Goal: Information Seeking & Learning: Learn about a topic

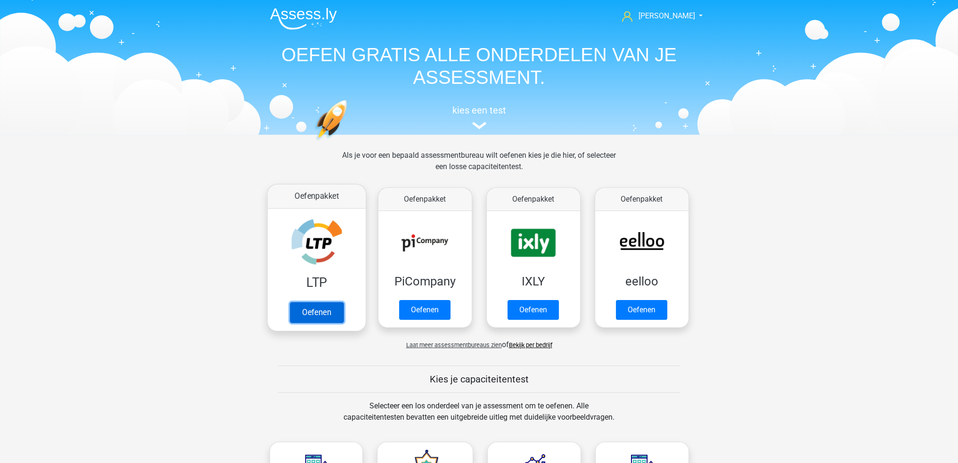
click at [336, 316] on link "Oefenen" at bounding box center [316, 312] width 54 height 21
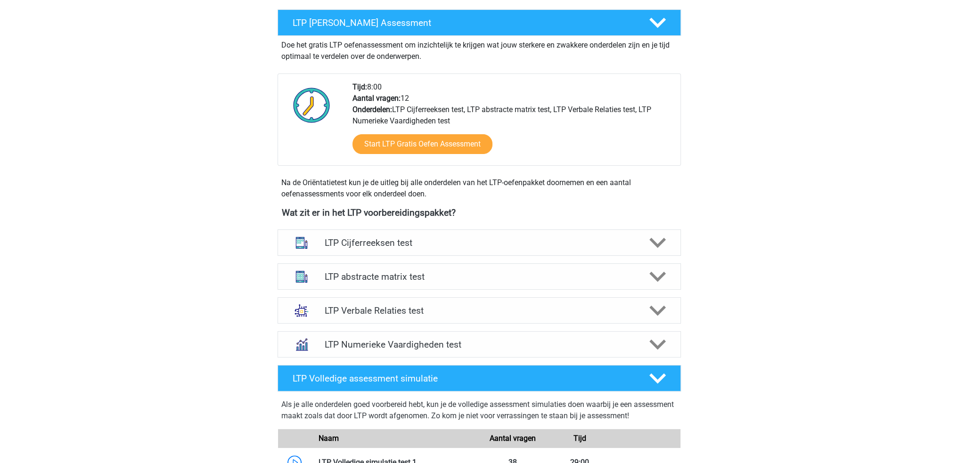
scroll to position [189, 0]
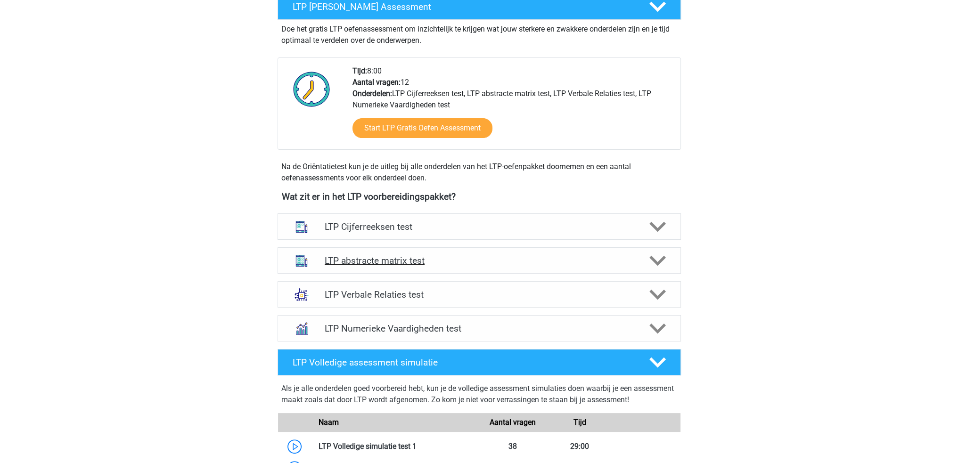
click at [490, 253] on div "LTP abstracte matrix test" at bounding box center [480, 261] width 404 height 26
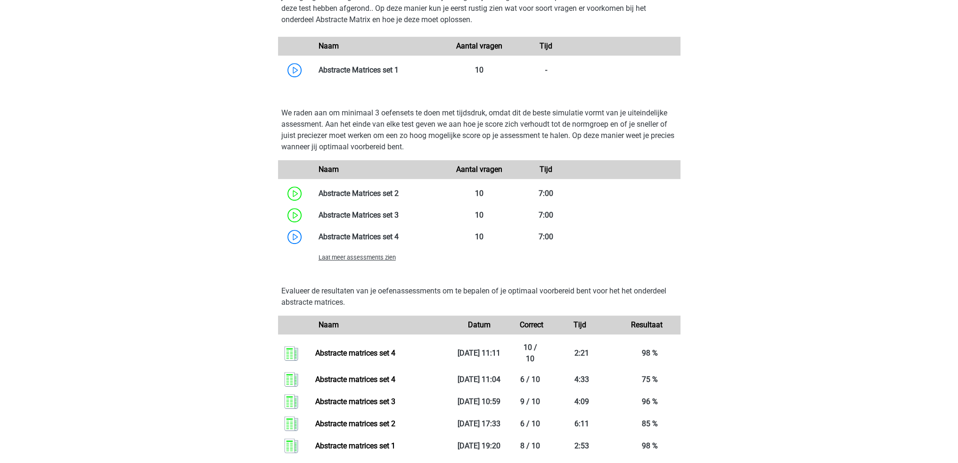
scroll to position [566, 0]
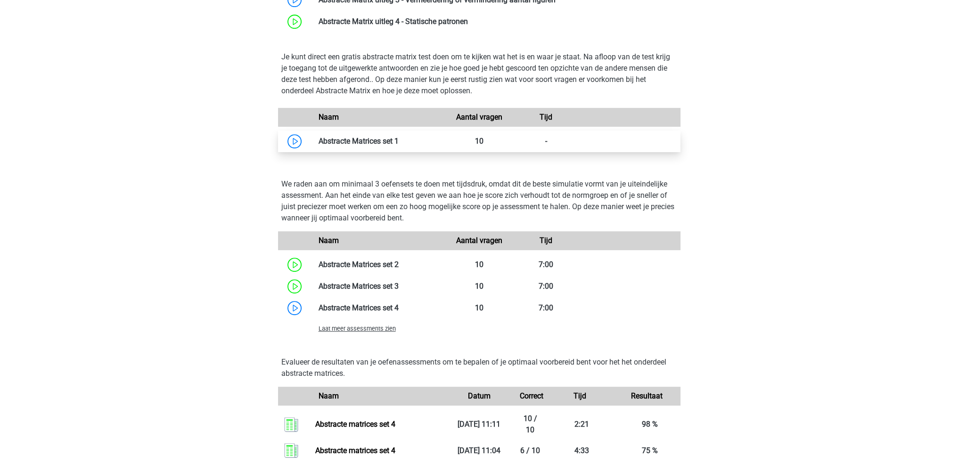
click at [399, 139] on link at bounding box center [399, 141] width 0 height 9
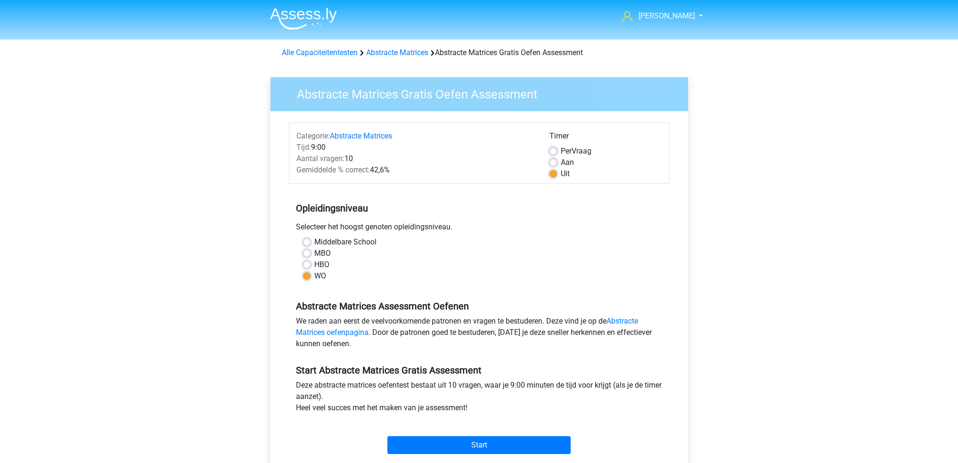
click at [563, 149] on span "Per" at bounding box center [566, 151] width 11 height 9
click at [557, 149] on input "Per Vraag" at bounding box center [554, 150] width 8 height 9
radio input "true"
drag, startPoint x: 529, startPoint y: 198, endPoint x: 449, endPoint y: 257, distance: 99.7
click at [449, 257] on div "MBO" at bounding box center [479, 253] width 353 height 11
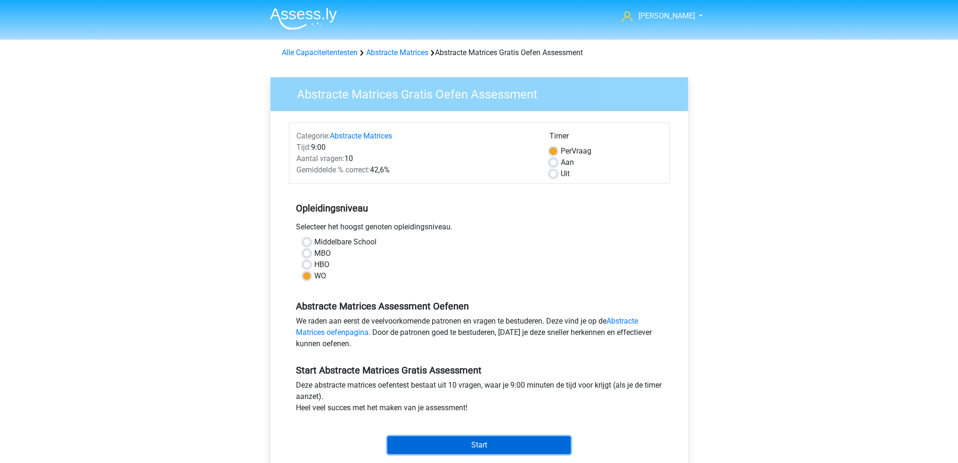
click at [481, 441] on input "Start" at bounding box center [479, 446] width 183 height 18
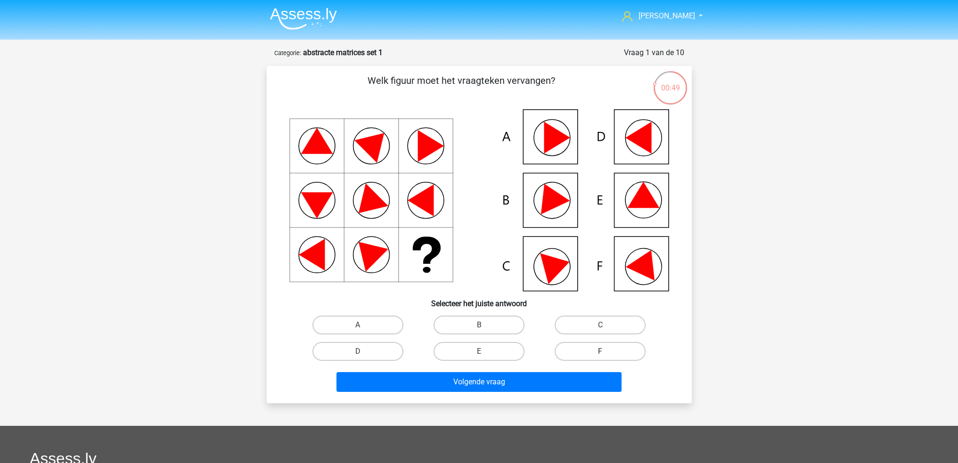
click at [566, 343] on label "F" at bounding box center [600, 351] width 91 height 19
click at [601, 352] on input "F" at bounding box center [604, 355] width 6 height 6
radio input "true"
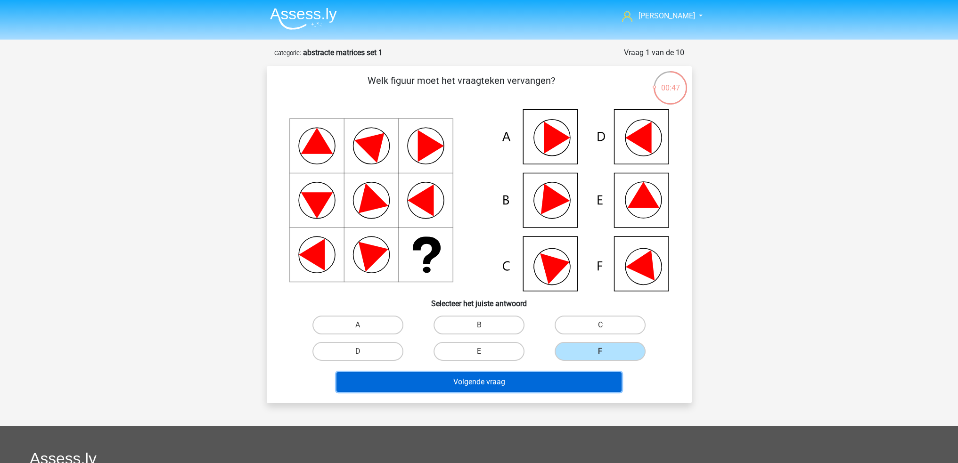
click at [564, 380] on button "Volgende vraag" at bounding box center [479, 382] width 285 height 20
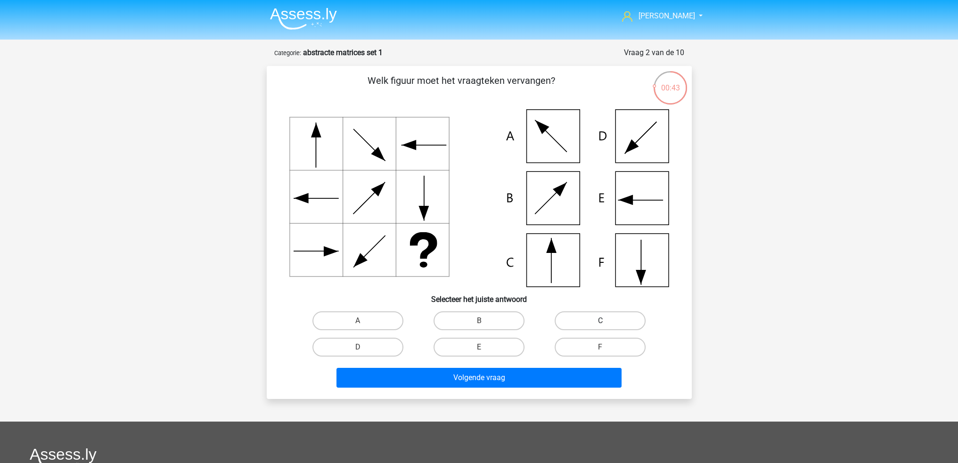
click at [583, 322] on label "C" at bounding box center [600, 321] width 91 height 19
click at [601, 322] on input "C" at bounding box center [604, 324] width 6 height 6
radio input "true"
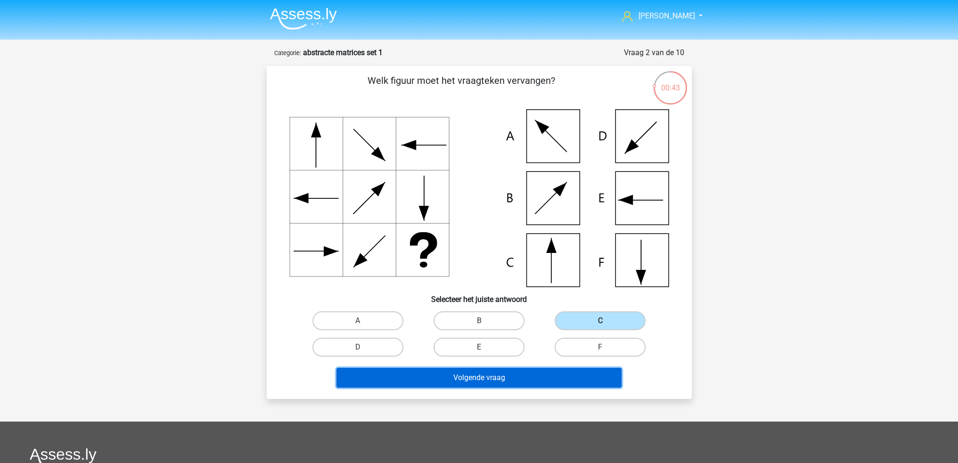
click at [560, 379] on button "Volgende vraag" at bounding box center [479, 378] width 285 height 20
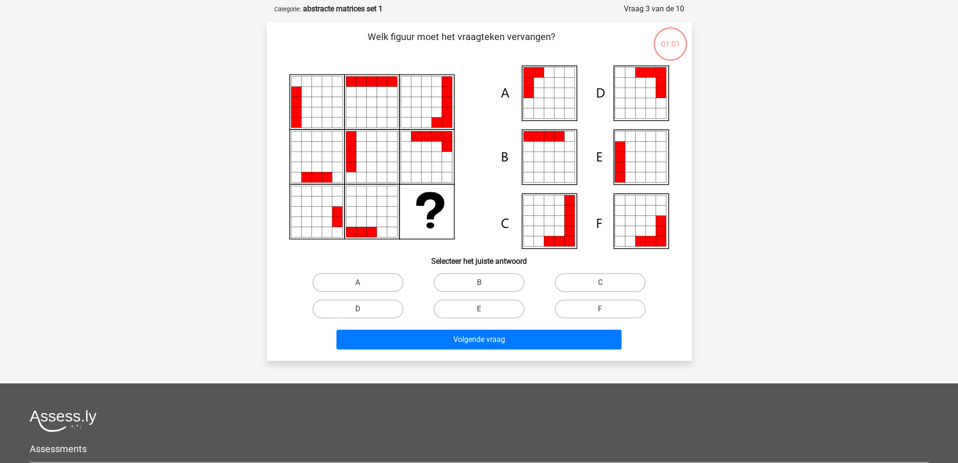
scroll to position [47, 0]
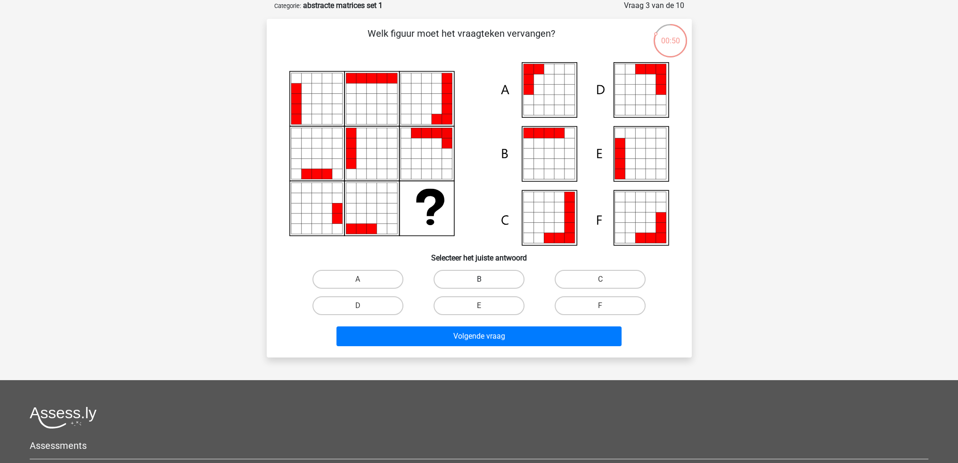
click at [473, 279] on label "B" at bounding box center [479, 279] width 91 height 19
click at [479, 280] on input "B" at bounding box center [482, 283] width 6 height 6
radio input "true"
click at [495, 297] on label "E" at bounding box center [479, 306] width 91 height 19
click at [485, 306] on input "E" at bounding box center [482, 309] width 6 height 6
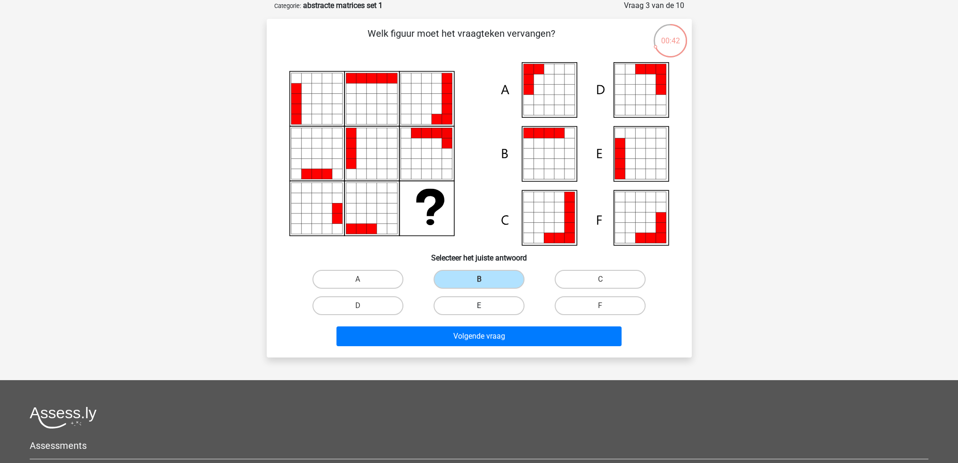
radio input "true"
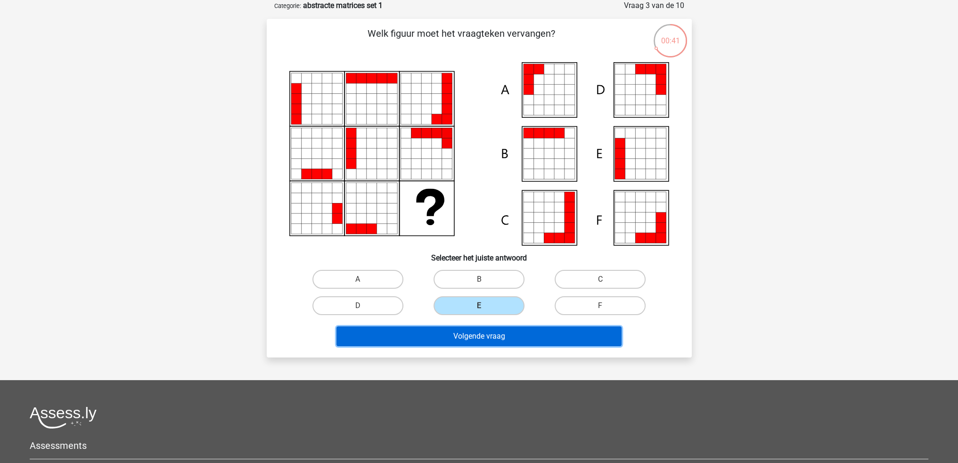
click at [502, 337] on button "Volgende vraag" at bounding box center [479, 337] width 285 height 20
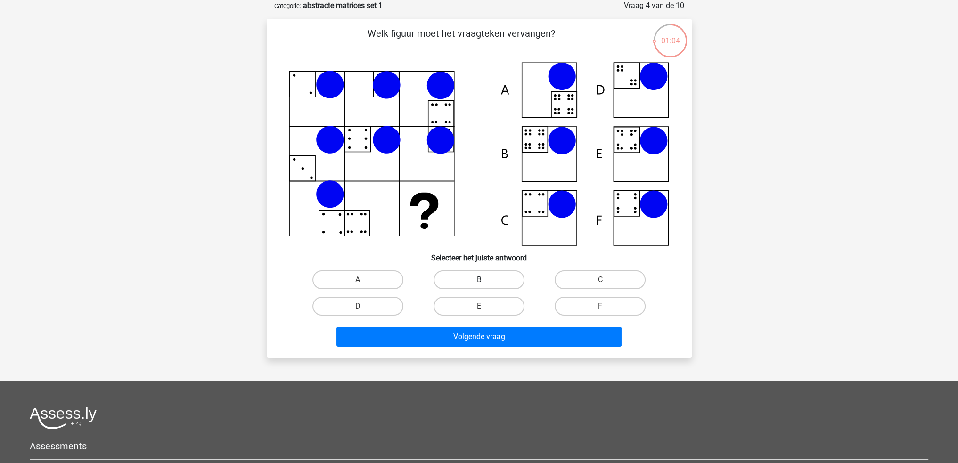
click at [466, 283] on label "B" at bounding box center [479, 280] width 91 height 19
click at [479, 283] on input "B" at bounding box center [482, 283] width 6 height 6
radio input "true"
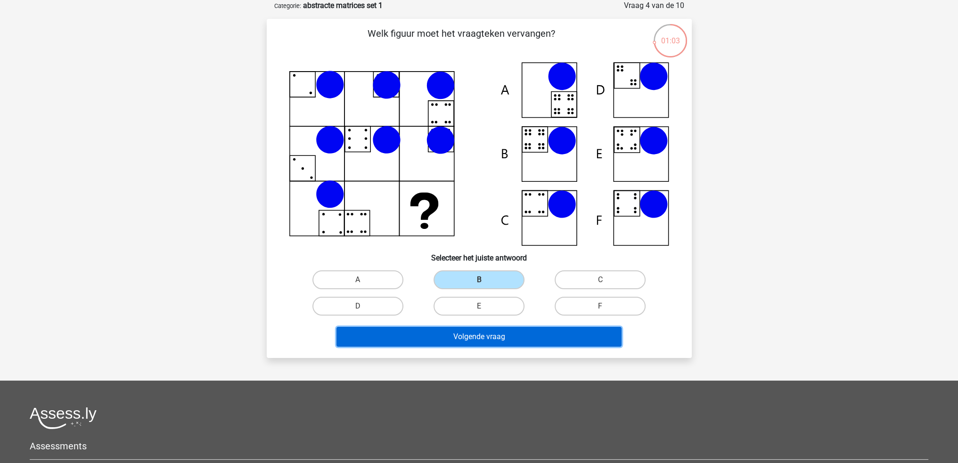
click at [479, 336] on button "Volgende vraag" at bounding box center [479, 337] width 285 height 20
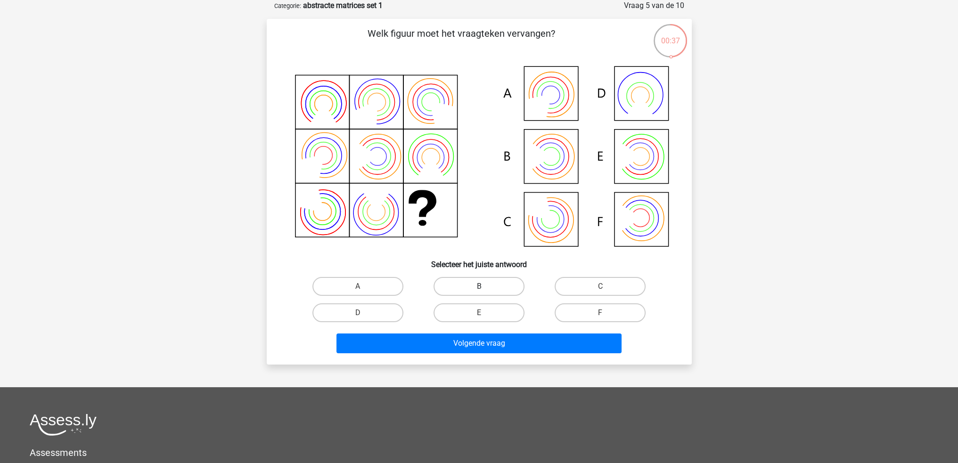
click at [486, 290] on label "B" at bounding box center [479, 286] width 91 height 19
click at [485, 290] on input "B" at bounding box center [482, 290] width 6 height 6
radio input "true"
click at [494, 352] on div "Volgende vraag" at bounding box center [479, 346] width 364 height 24
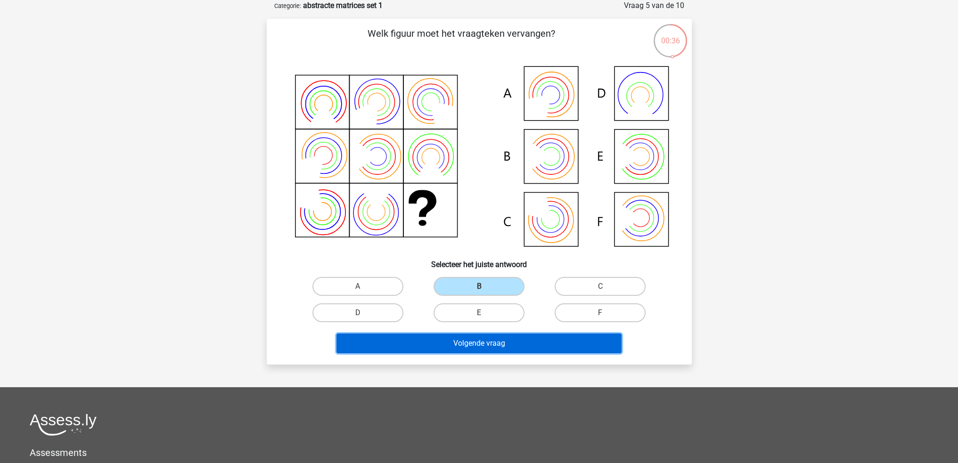
click at [492, 341] on button "Volgende vraag" at bounding box center [479, 344] width 285 height 20
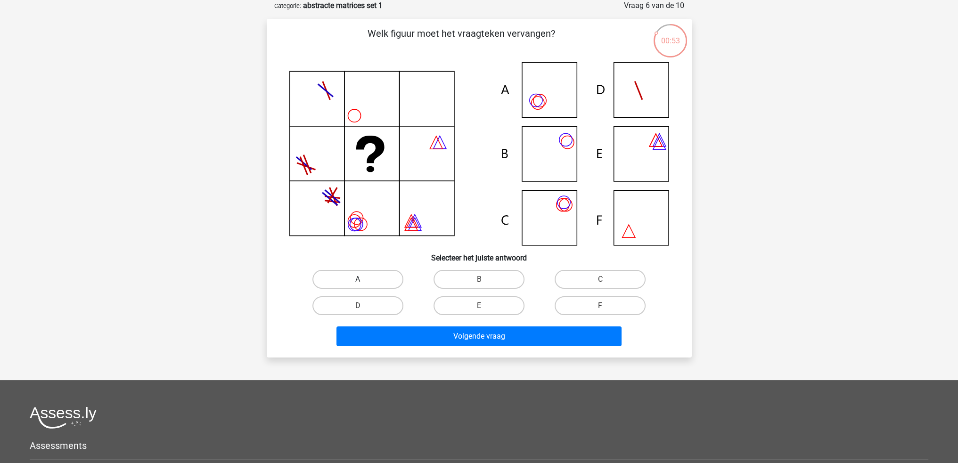
click at [381, 281] on label "A" at bounding box center [358, 279] width 91 height 19
click at [364, 281] on input "A" at bounding box center [361, 283] width 6 height 6
radio input "true"
click at [570, 284] on label "C" at bounding box center [600, 279] width 91 height 19
click at [601, 284] on input "C" at bounding box center [604, 283] width 6 height 6
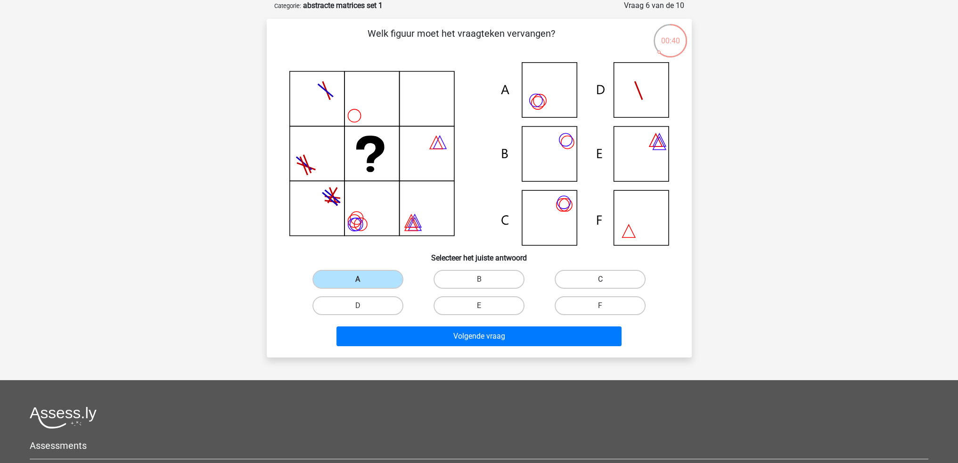
radio input "true"
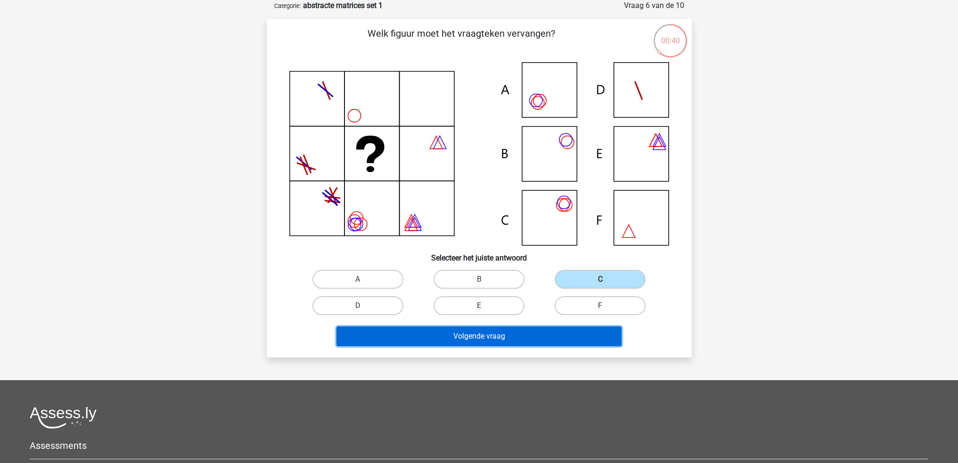
click at [560, 327] on button "Volgende vraag" at bounding box center [479, 337] width 285 height 20
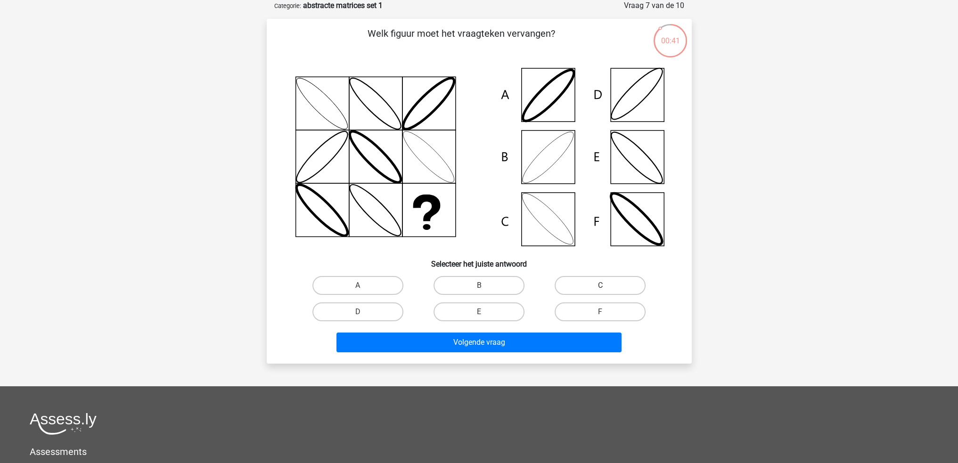
click at [583, 279] on label "C" at bounding box center [600, 285] width 91 height 19
click at [601, 286] on input "C" at bounding box center [604, 289] width 6 height 6
radio input "true"
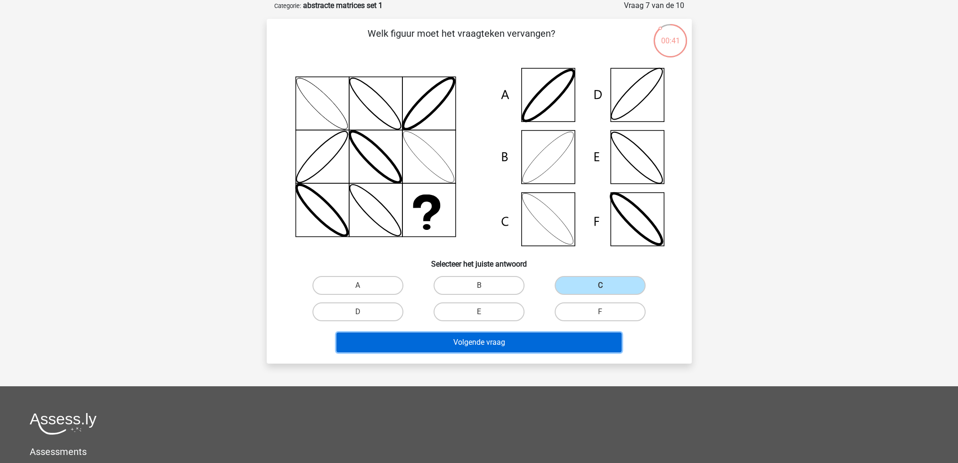
click at [586, 340] on button "Volgende vraag" at bounding box center [479, 343] width 285 height 20
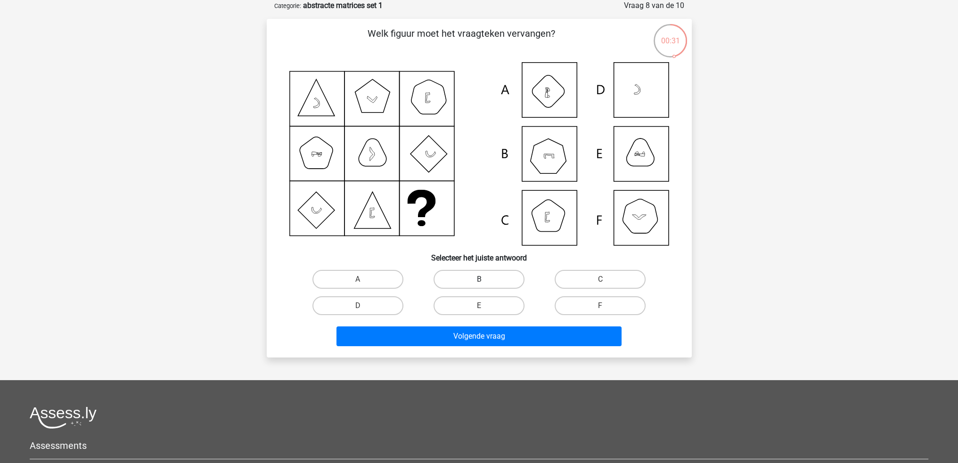
click at [492, 279] on label "B" at bounding box center [479, 279] width 91 height 19
click at [485, 280] on input "B" at bounding box center [482, 283] width 6 height 6
radio input "true"
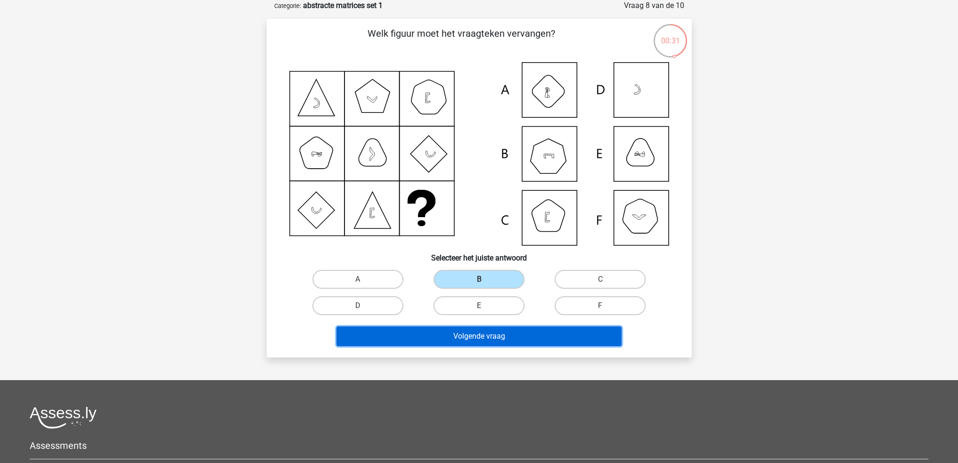
click at [500, 332] on button "Volgende vraag" at bounding box center [479, 337] width 285 height 20
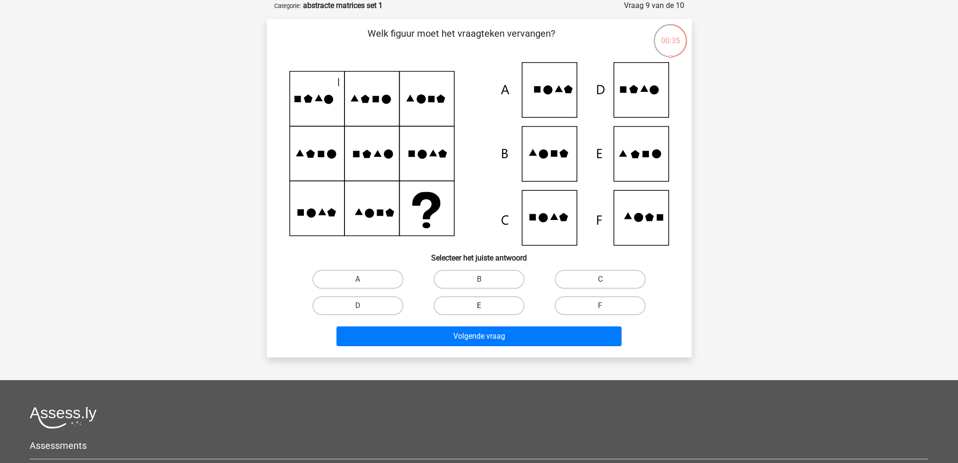
click at [481, 297] on label "E" at bounding box center [479, 306] width 91 height 19
click at [481, 306] on input "E" at bounding box center [482, 309] width 6 height 6
radio input "true"
click at [487, 346] on div "Volgende vraag" at bounding box center [479, 339] width 364 height 24
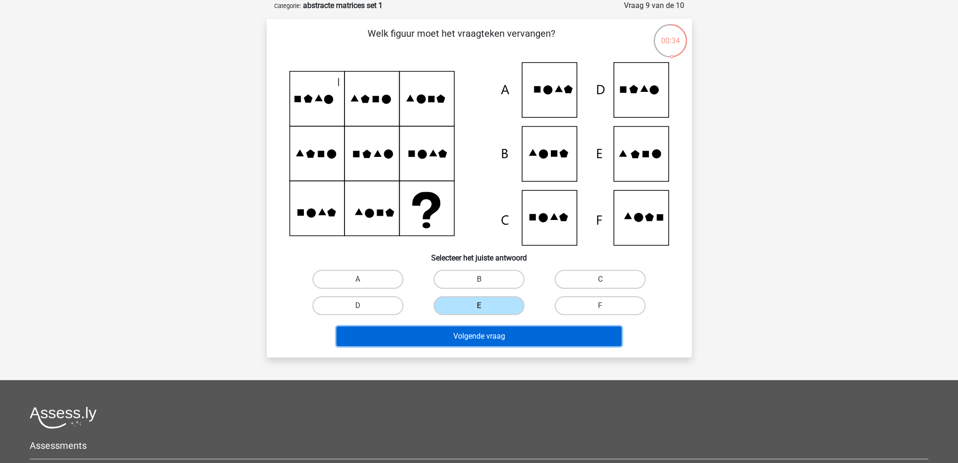
click at [487, 337] on button "Volgende vraag" at bounding box center [479, 337] width 285 height 20
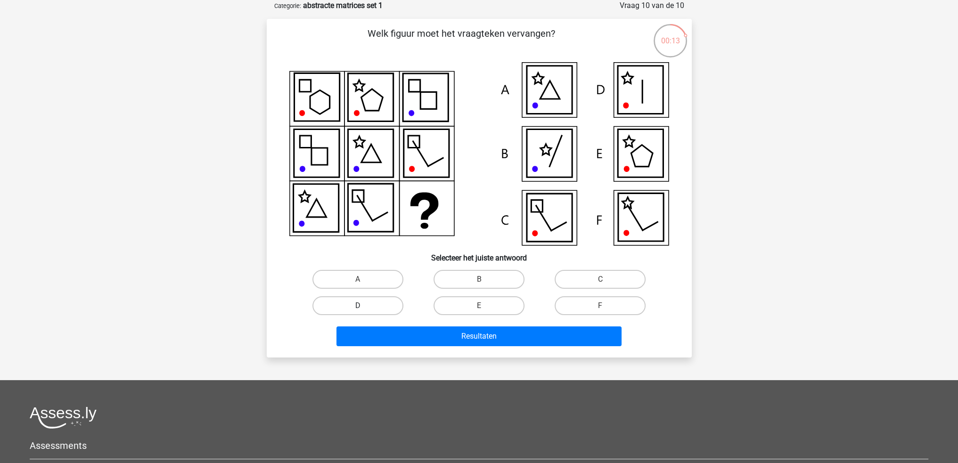
click at [375, 309] on label "D" at bounding box center [358, 306] width 91 height 19
click at [364, 309] on input "D" at bounding box center [361, 309] width 6 height 6
radio input "true"
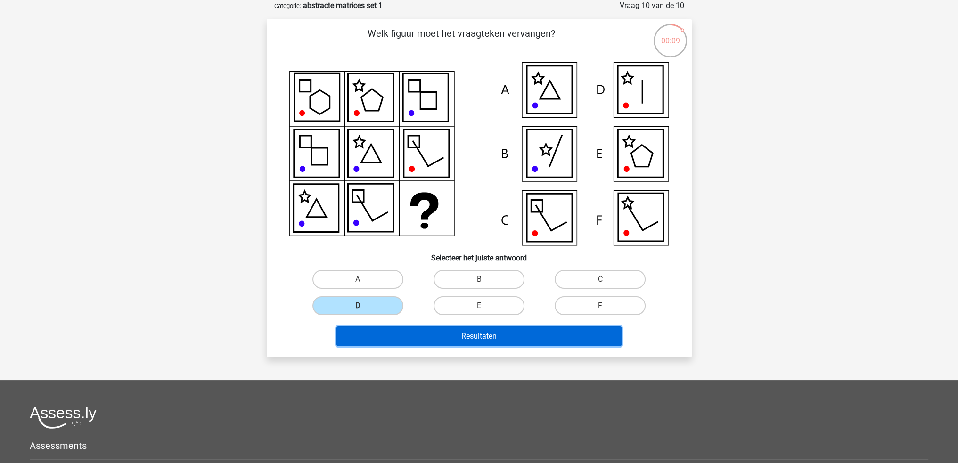
click at [389, 337] on button "Resultaten" at bounding box center [479, 337] width 285 height 20
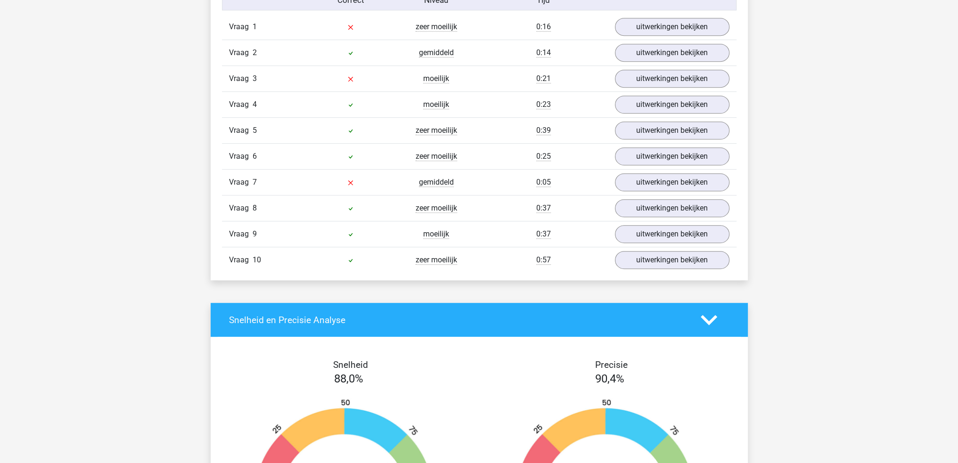
scroll to position [566, 0]
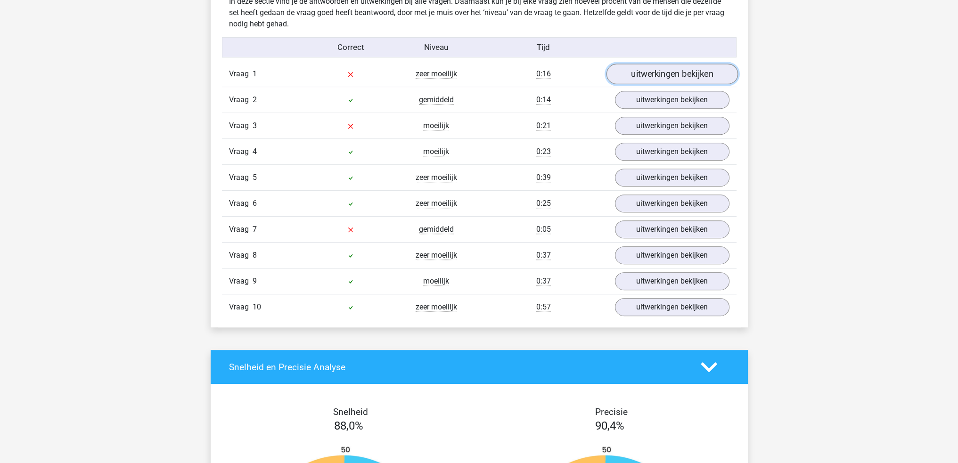
click at [640, 70] on link "uitwerkingen bekijken" at bounding box center [672, 74] width 132 height 21
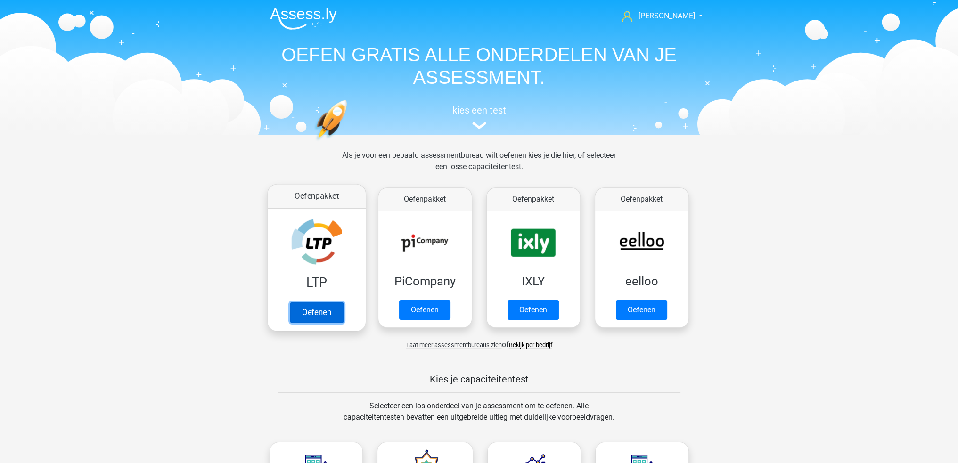
click at [305, 302] on link "Oefenen" at bounding box center [316, 312] width 54 height 21
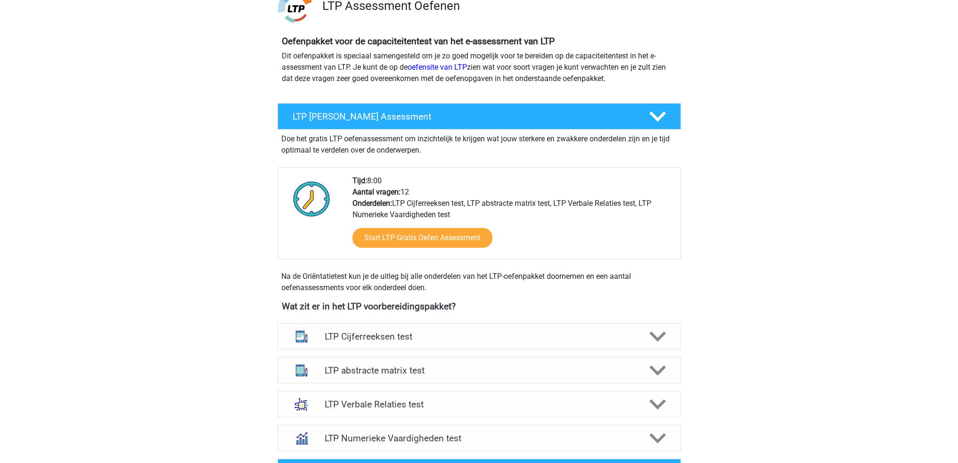
scroll to position [236, 0]
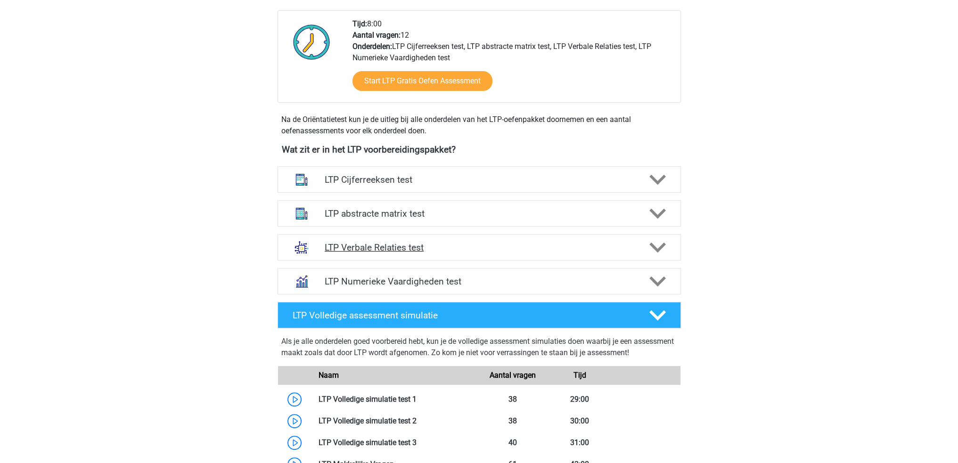
click at [402, 251] on h4 "LTP Verbale Relaties test" at bounding box center [479, 247] width 309 height 11
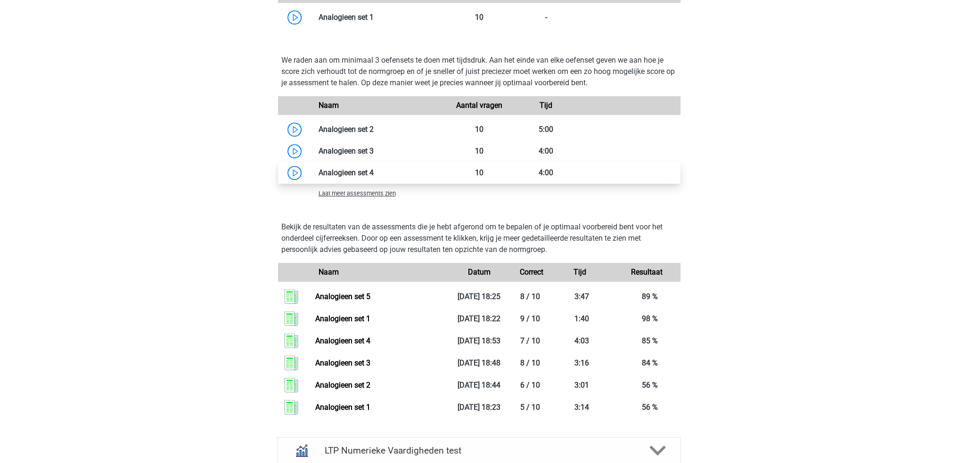
scroll to position [849, 0]
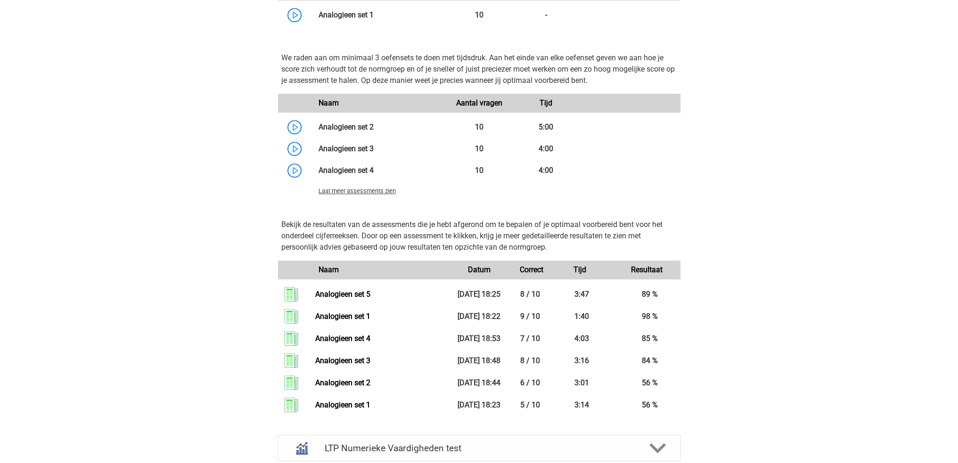
click at [364, 191] on span "Laat meer assessments zien" at bounding box center [357, 191] width 77 height 7
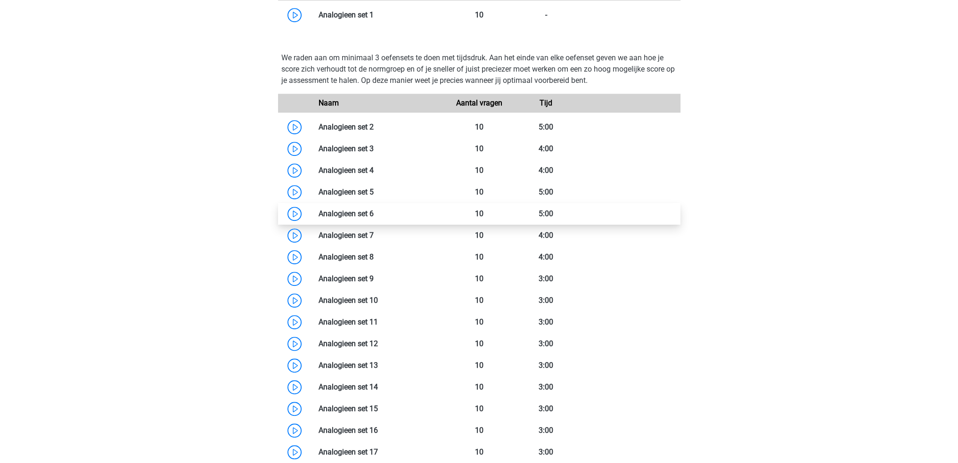
click at [374, 212] on link at bounding box center [374, 213] width 0 height 9
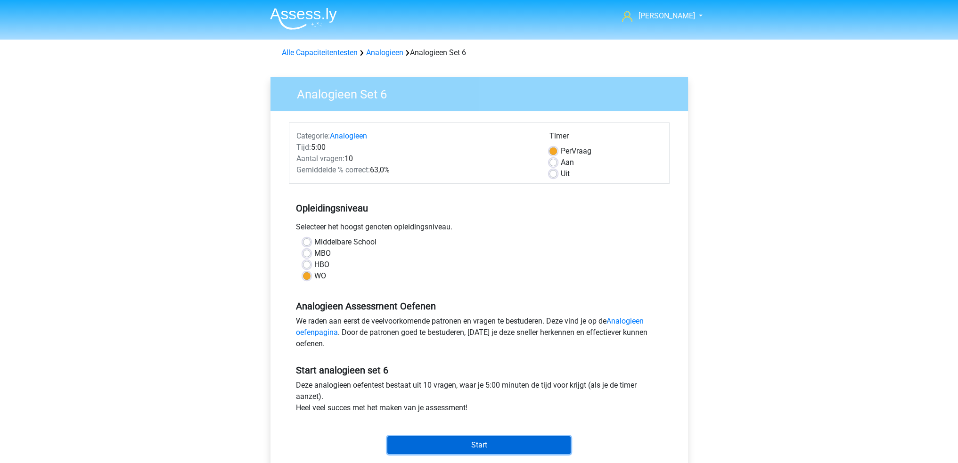
click at [447, 446] on input "Start" at bounding box center [479, 446] width 183 height 18
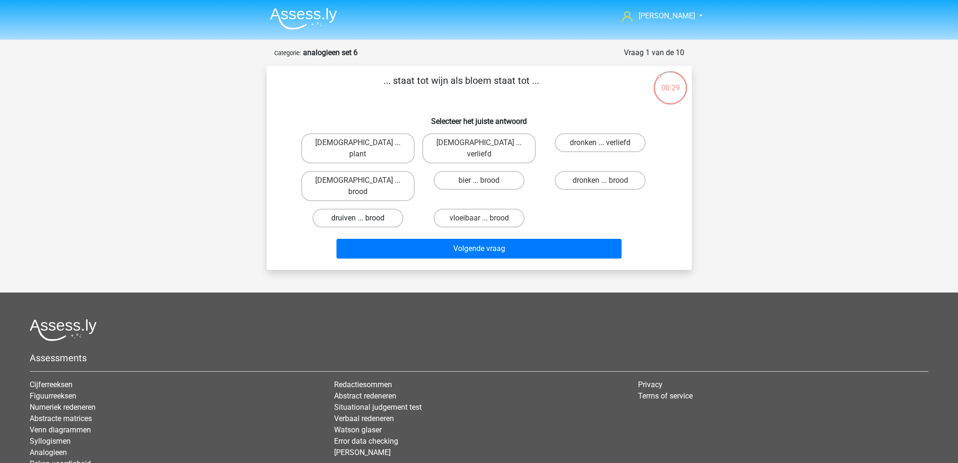
click at [372, 209] on label "druiven ... brood" at bounding box center [358, 218] width 91 height 19
click at [364, 218] on input "druiven ... brood" at bounding box center [361, 221] width 6 height 6
radio input "true"
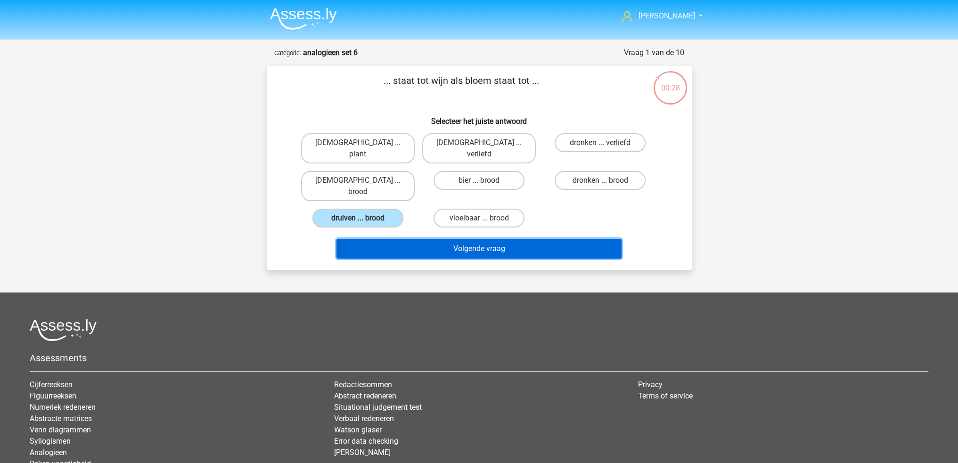
click at [400, 239] on button "Volgende vraag" at bounding box center [479, 249] width 285 height 20
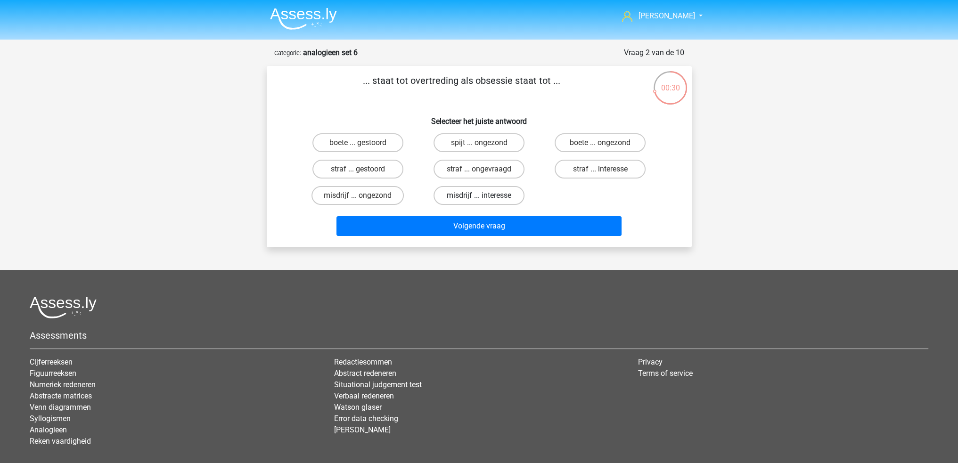
click at [498, 195] on label "misdrijf ... interesse" at bounding box center [479, 195] width 91 height 19
click at [485, 196] on input "misdrijf ... interesse" at bounding box center [482, 199] width 6 height 6
radio input "true"
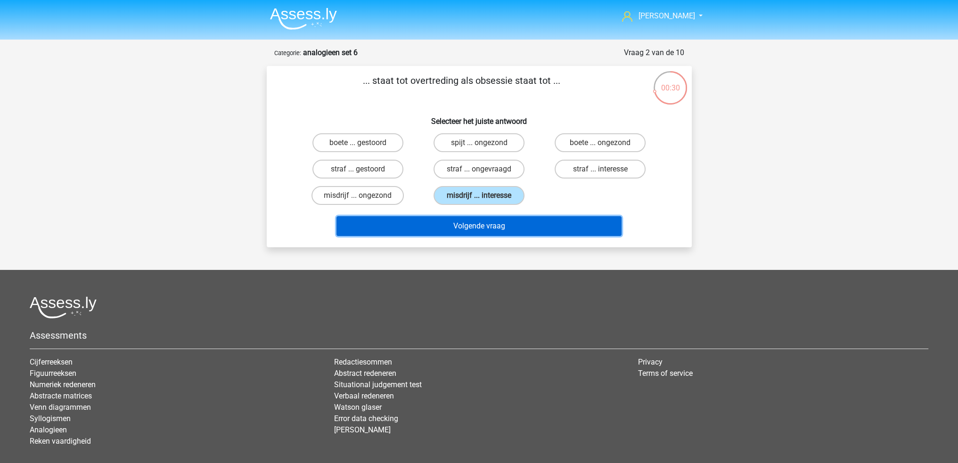
click at [498, 224] on button "Volgende vraag" at bounding box center [479, 226] width 285 height 20
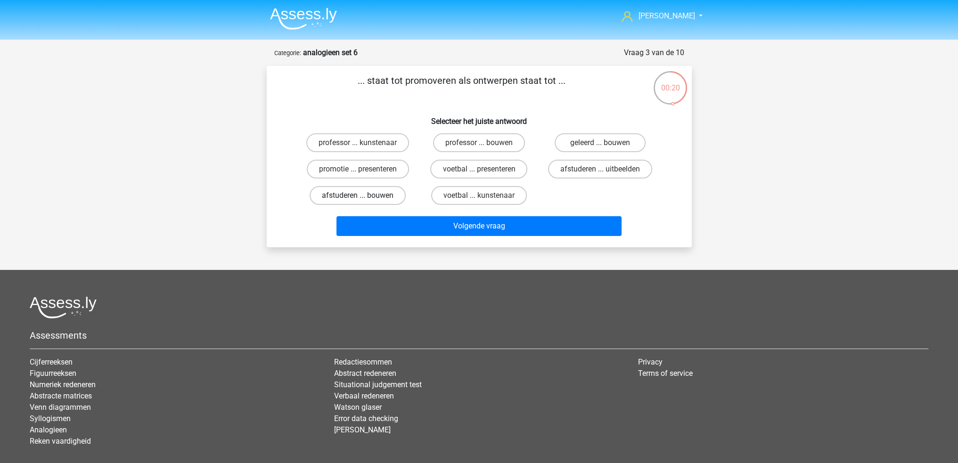
click at [385, 192] on label "afstuderen ... bouwen" at bounding box center [358, 195] width 96 height 19
click at [364, 196] on input "afstuderen ... bouwen" at bounding box center [361, 199] width 6 height 6
radio input "true"
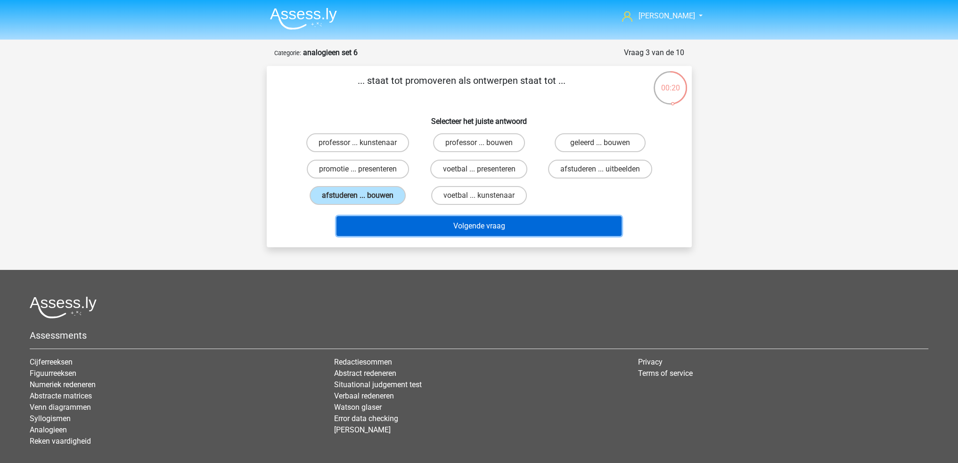
click at [410, 228] on button "Volgende vraag" at bounding box center [479, 226] width 285 height 20
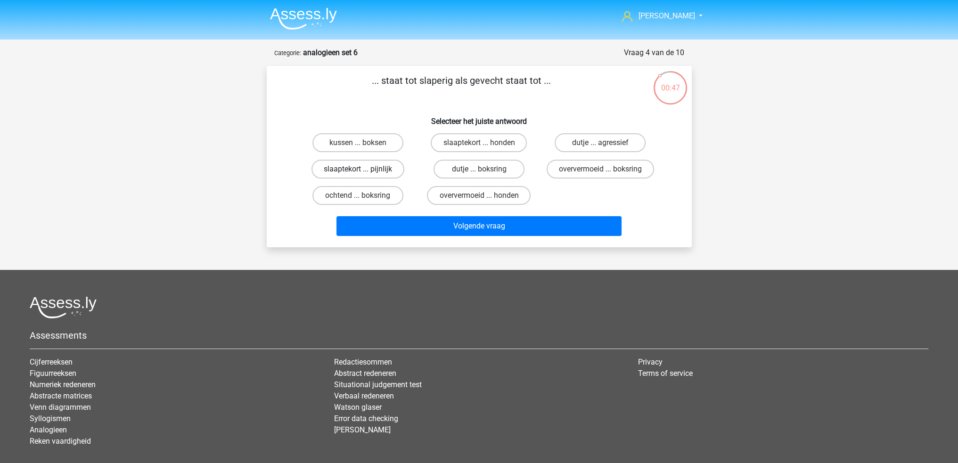
click at [389, 171] on label "slaaptekort ... pijnlijk" at bounding box center [358, 169] width 93 height 19
click at [364, 171] on input "slaaptekort ... pijnlijk" at bounding box center [361, 172] width 6 height 6
radio input "true"
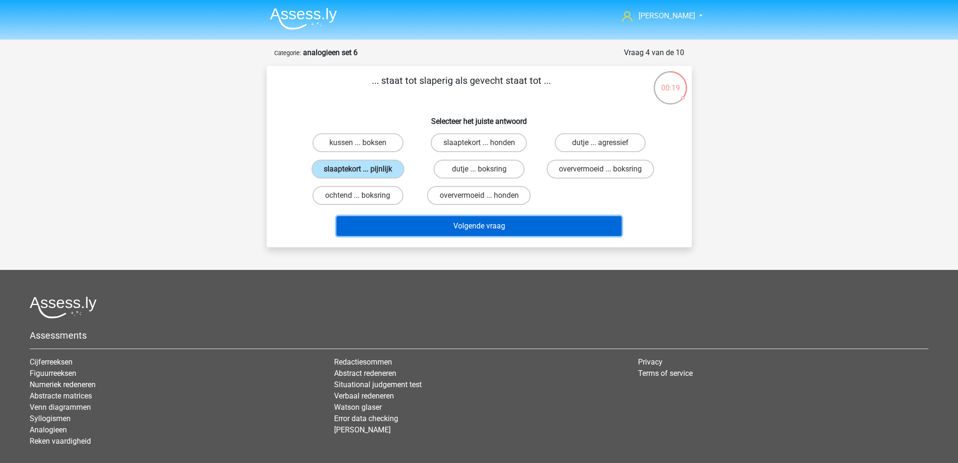
click at [407, 221] on button "Volgende vraag" at bounding box center [479, 226] width 285 height 20
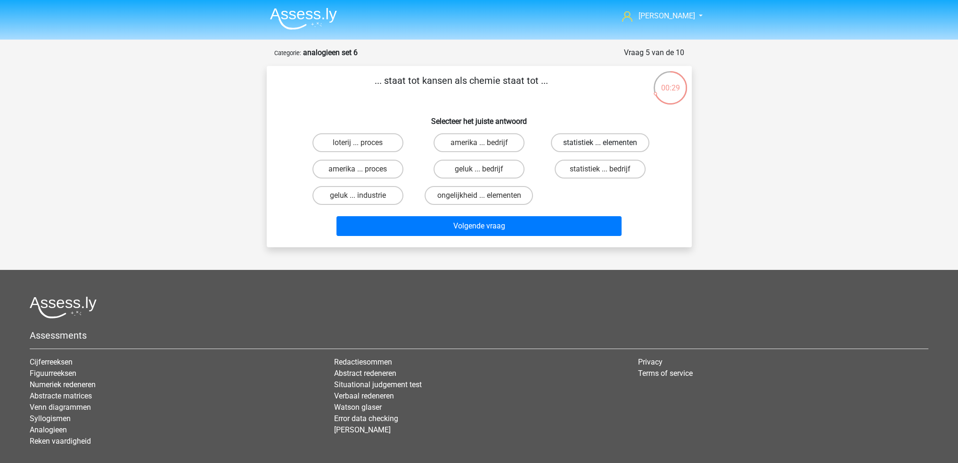
click at [577, 139] on label "statistiek ... elementen" at bounding box center [600, 142] width 99 height 19
click at [601, 143] on input "statistiek ... elementen" at bounding box center [604, 146] width 6 height 6
radio input "true"
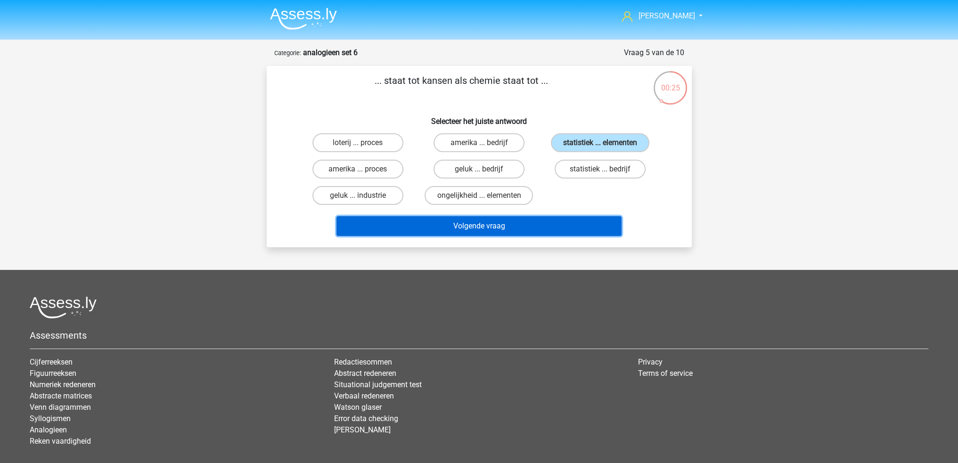
click at [564, 227] on button "Volgende vraag" at bounding box center [479, 226] width 285 height 20
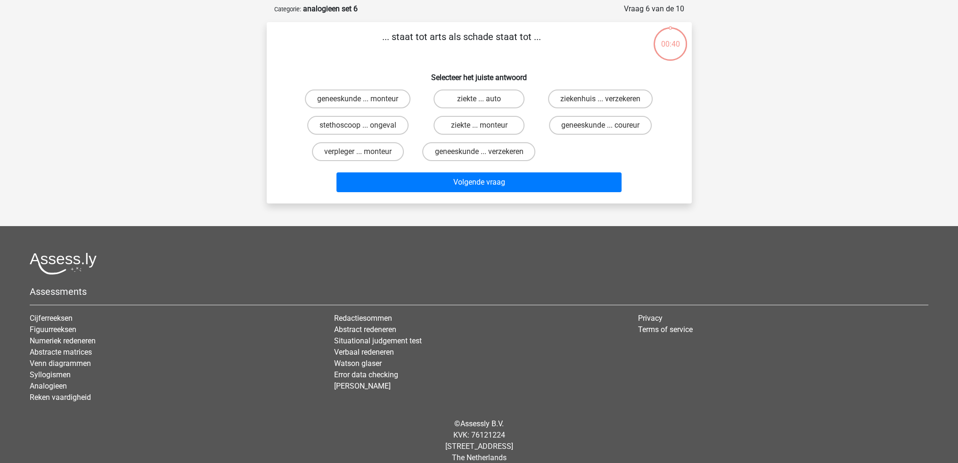
scroll to position [47, 0]
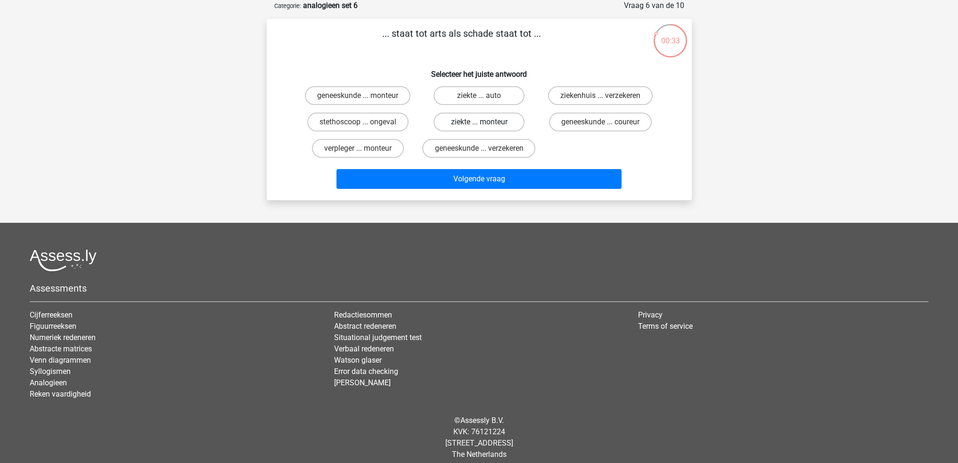
click at [464, 118] on label "ziekte ... monteur" at bounding box center [479, 122] width 91 height 19
click at [479, 122] on input "ziekte ... monteur" at bounding box center [482, 125] width 6 height 6
radio input "true"
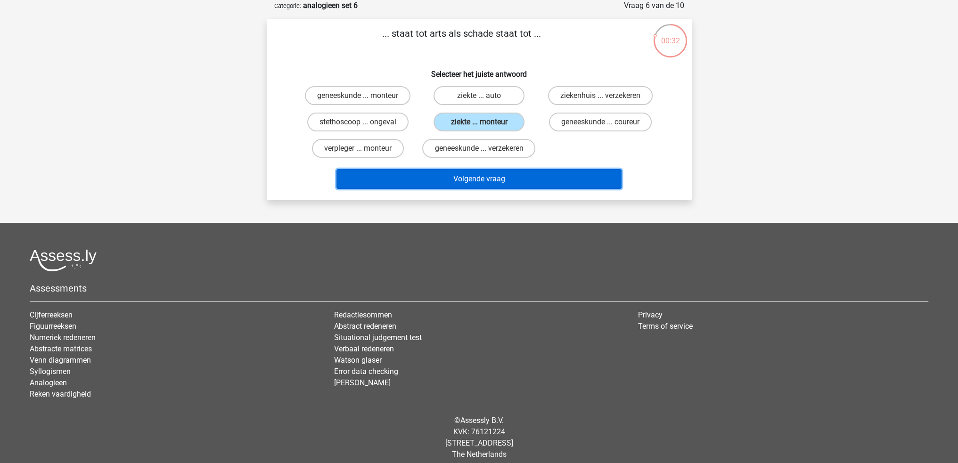
click at [466, 189] on button "Volgende vraag" at bounding box center [479, 179] width 285 height 20
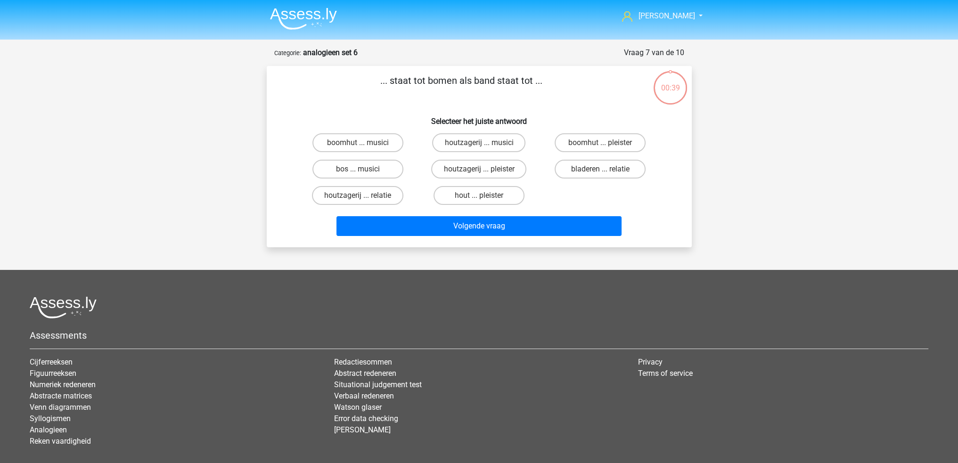
scroll to position [0, 0]
click at [380, 167] on label "bos ... musici" at bounding box center [358, 169] width 91 height 19
click at [364, 169] on input "bos ... musici" at bounding box center [361, 172] width 6 height 6
radio input "true"
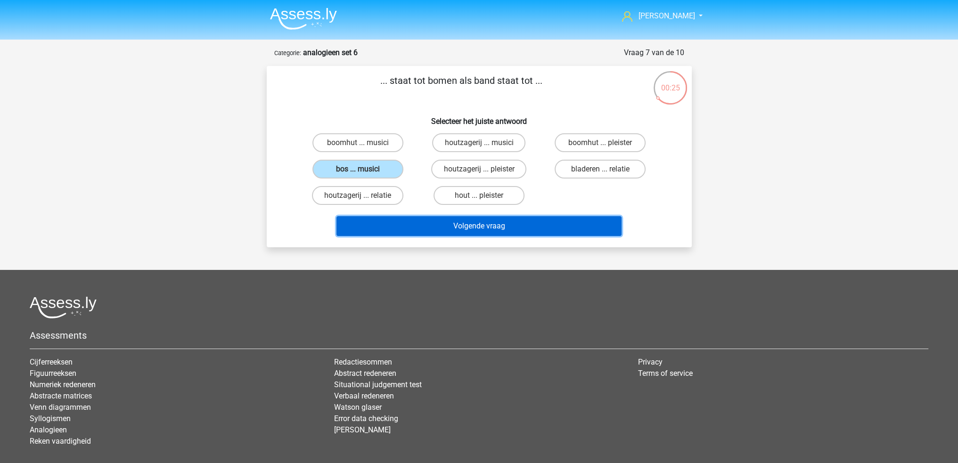
click at [411, 223] on button "Volgende vraag" at bounding box center [479, 226] width 285 height 20
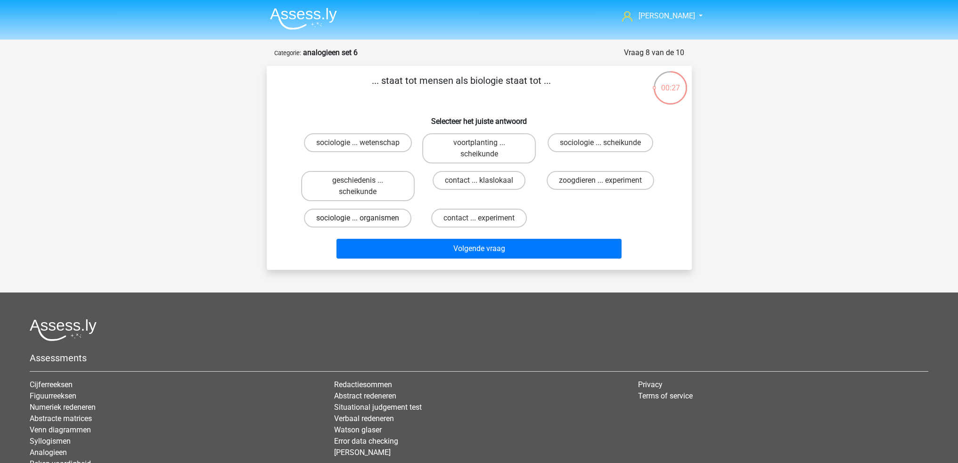
click at [406, 217] on label "sociologie ... organismen" at bounding box center [357, 218] width 107 height 19
click at [364, 218] on input "sociologie ... organismen" at bounding box center [361, 221] width 6 height 6
radio input "true"
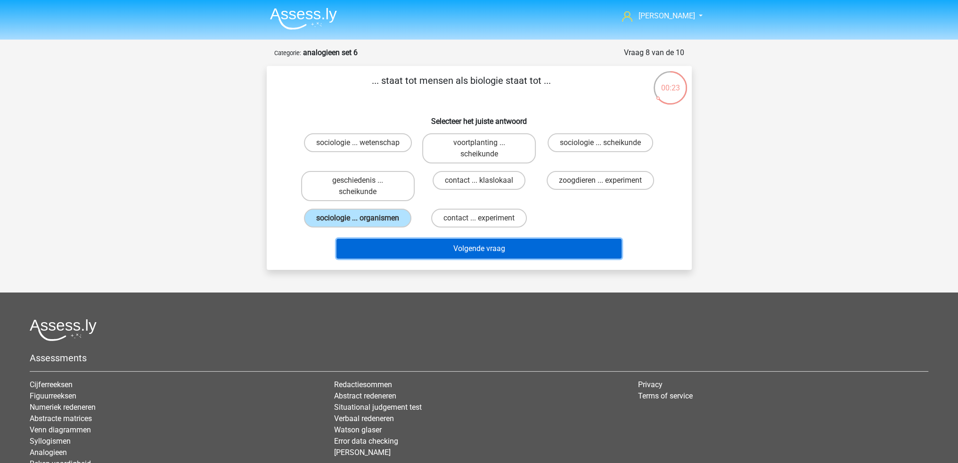
click at [419, 240] on button "Volgende vraag" at bounding box center [479, 249] width 285 height 20
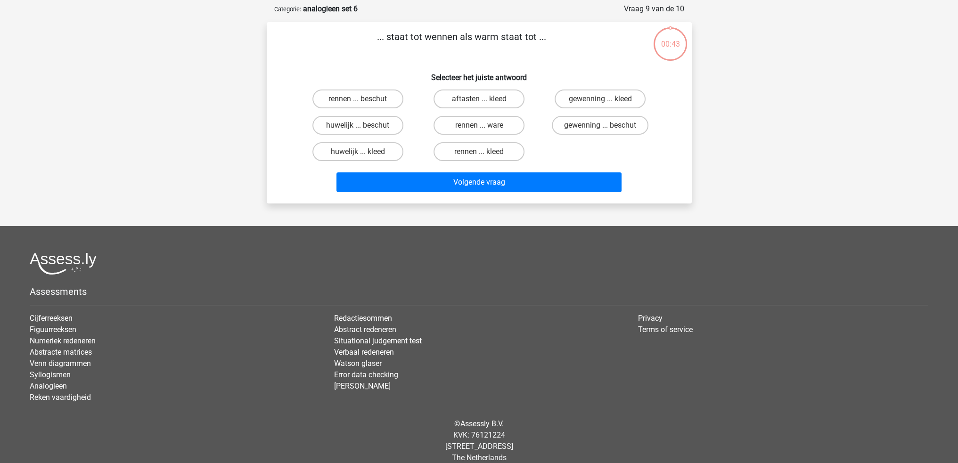
scroll to position [47, 0]
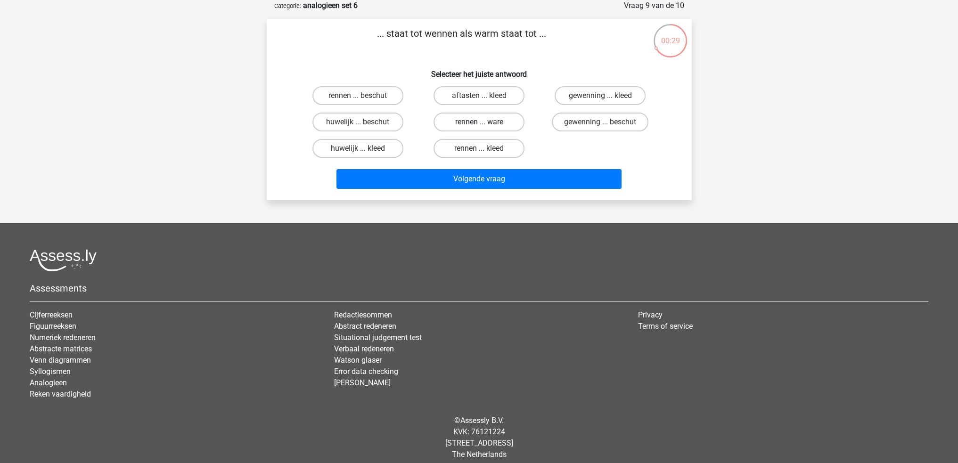
click at [454, 120] on label "rennen ... ware" at bounding box center [479, 122] width 91 height 19
click at [479, 122] on input "rennen ... ware" at bounding box center [482, 125] width 6 height 6
radio input "true"
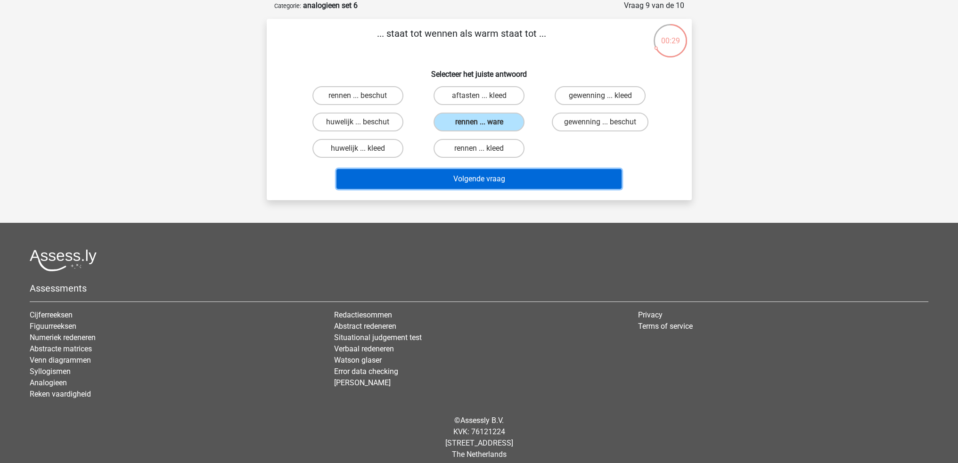
click at [462, 179] on button "Volgende vraag" at bounding box center [479, 179] width 285 height 20
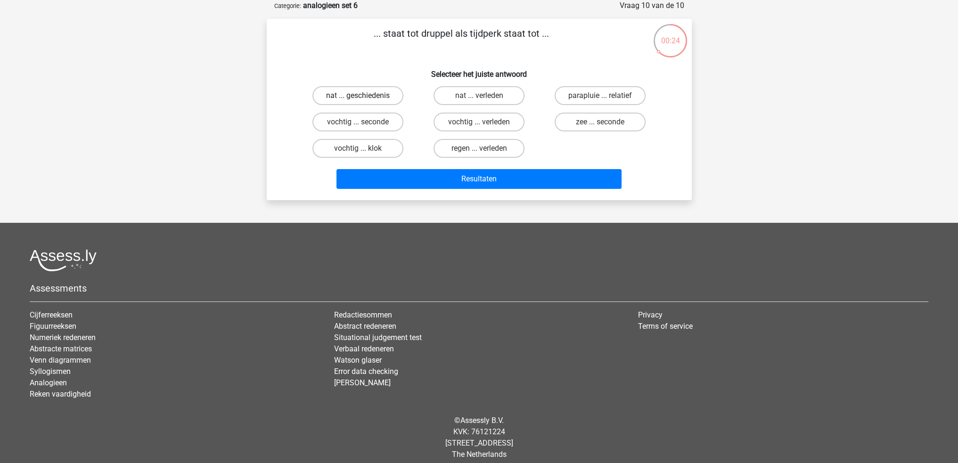
click at [378, 96] on label "nat ... geschiedenis" at bounding box center [358, 95] width 91 height 19
click at [364, 96] on input "nat ... geschiedenis" at bounding box center [361, 99] width 6 height 6
radio input "true"
click at [468, 92] on label "nat ... verleden" at bounding box center [479, 95] width 91 height 19
click at [479, 96] on input "nat ... verleden" at bounding box center [482, 99] width 6 height 6
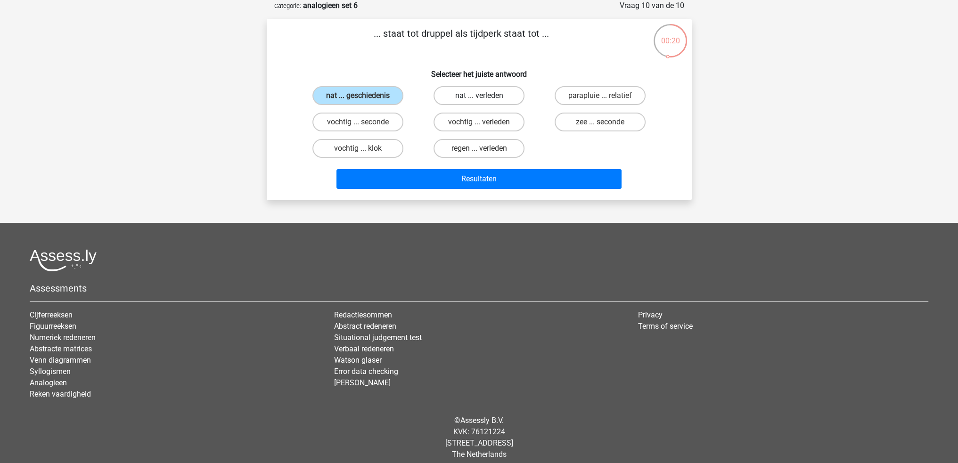
radio input "true"
click at [590, 132] on div "zee ... seconde" at bounding box center [600, 122] width 121 height 26
click at [586, 126] on label "zee ... seconde" at bounding box center [600, 122] width 91 height 19
click at [601, 126] on input "zee ... seconde" at bounding box center [604, 125] width 6 height 6
radio input "true"
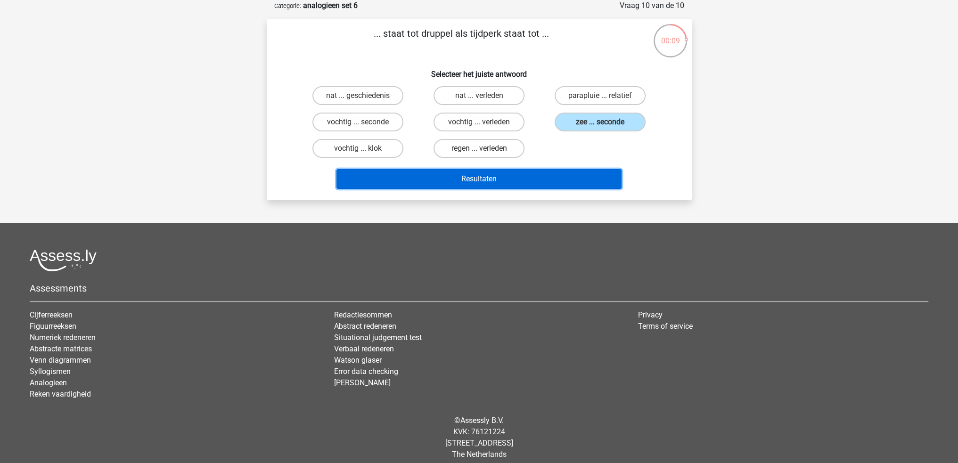
click at [575, 176] on button "Resultaten" at bounding box center [479, 179] width 285 height 20
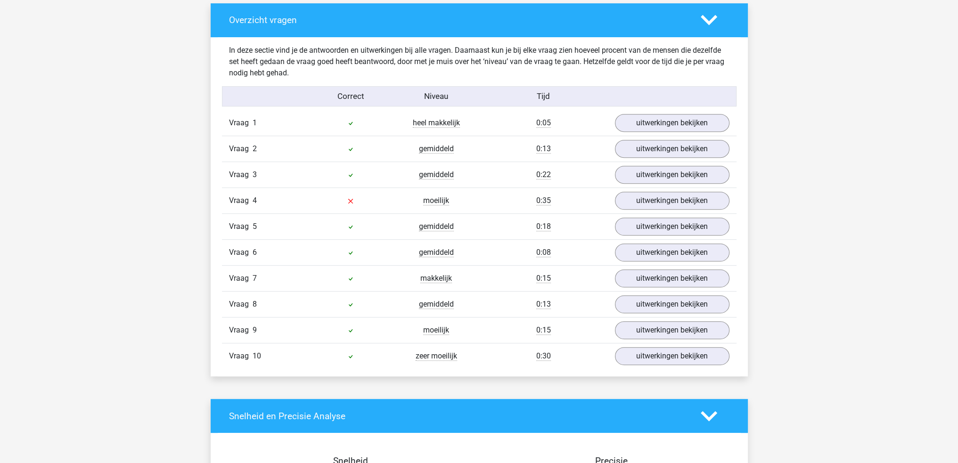
scroll to position [519, 0]
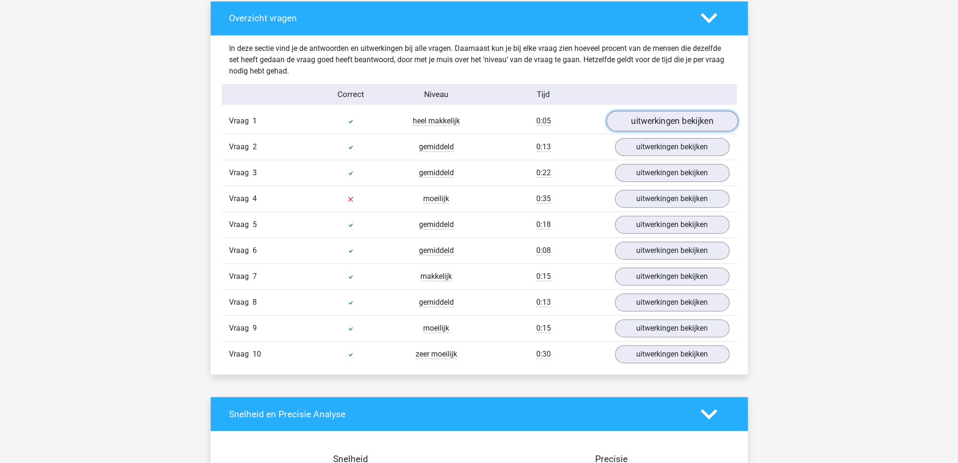
click at [655, 125] on link "uitwerkingen bekijken" at bounding box center [672, 121] width 132 height 21
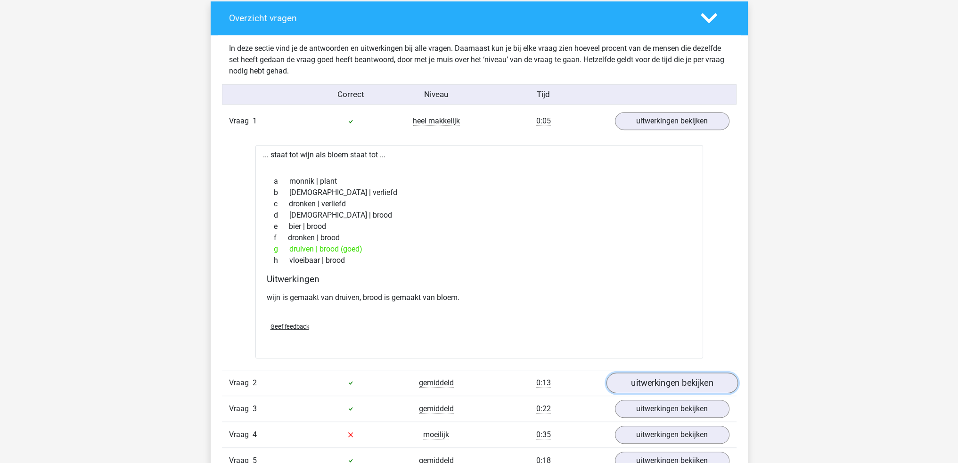
click at [666, 386] on link "uitwerkingen bekijken" at bounding box center [672, 383] width 132 height 21
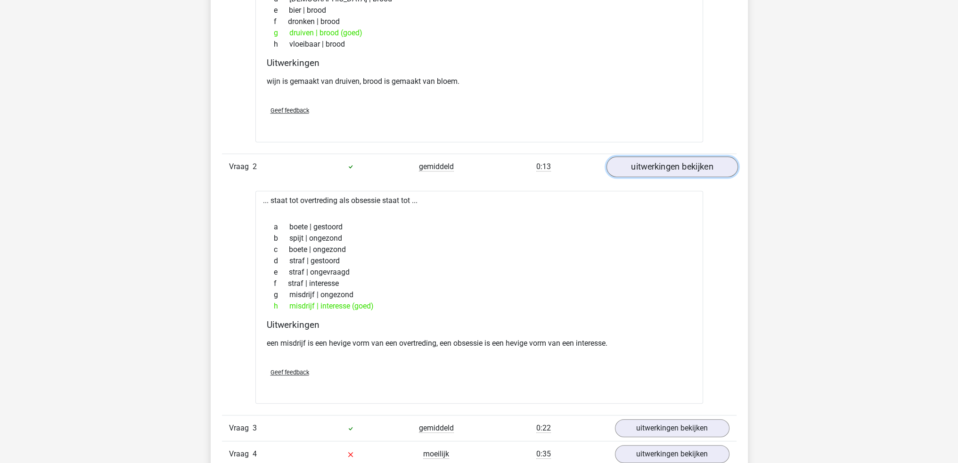
scroll to position [801, 0]
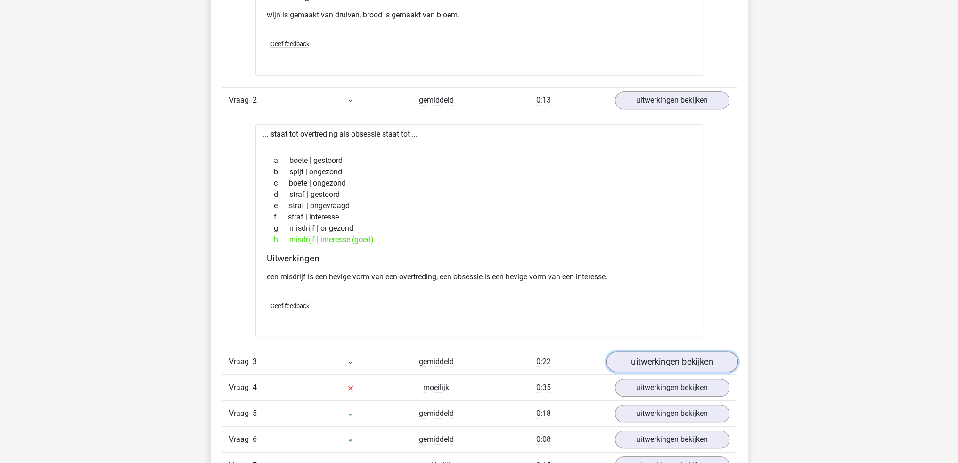
click at [674, 361] on link "uitwerkingen bekijken" at bounding box center [672, 362] width 132 height 21
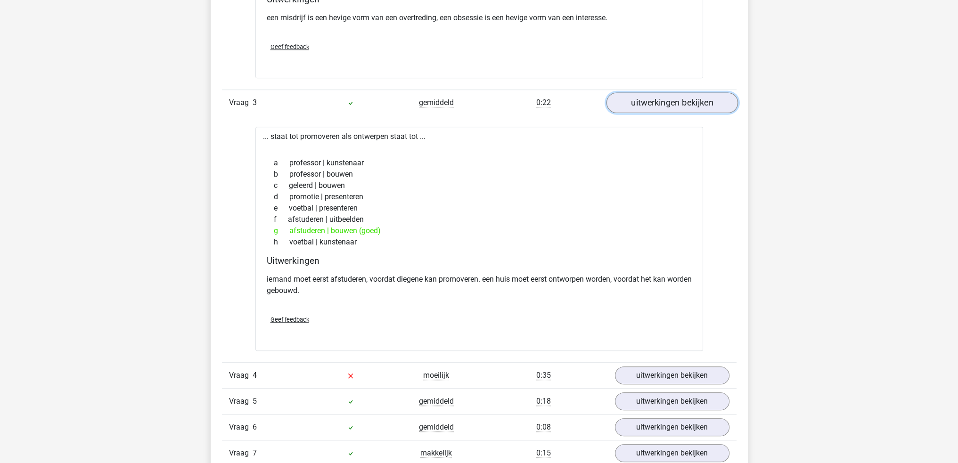
scroll to position [1084, 0]
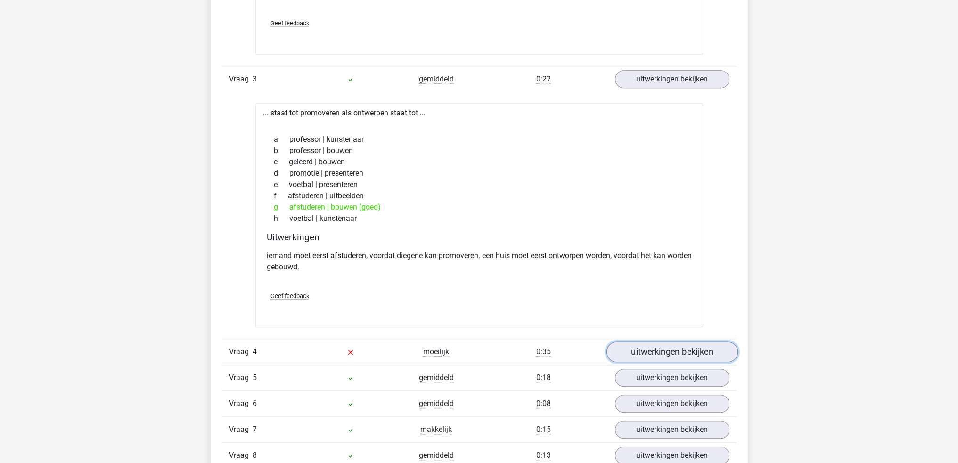
click at [672, 352] on link "uitwerkingen bekijken" at bounding box center [672, 352] width 132 height 21
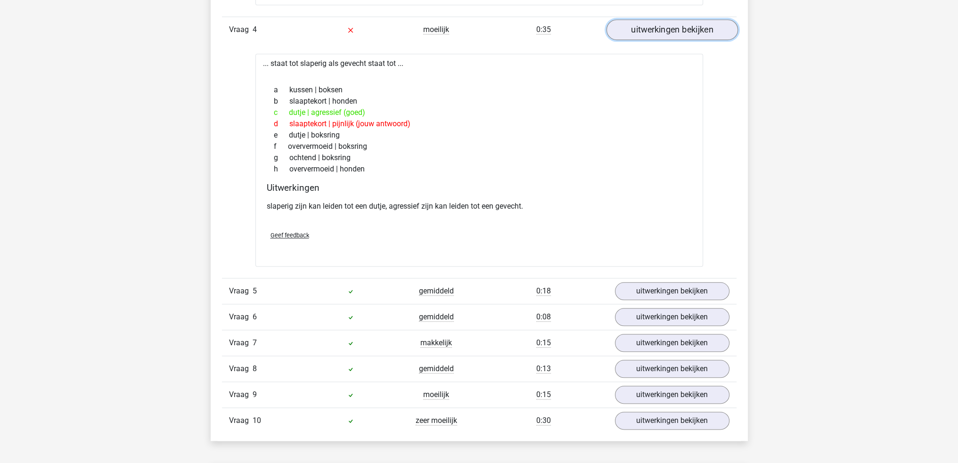
scroll to position [1414, 0]
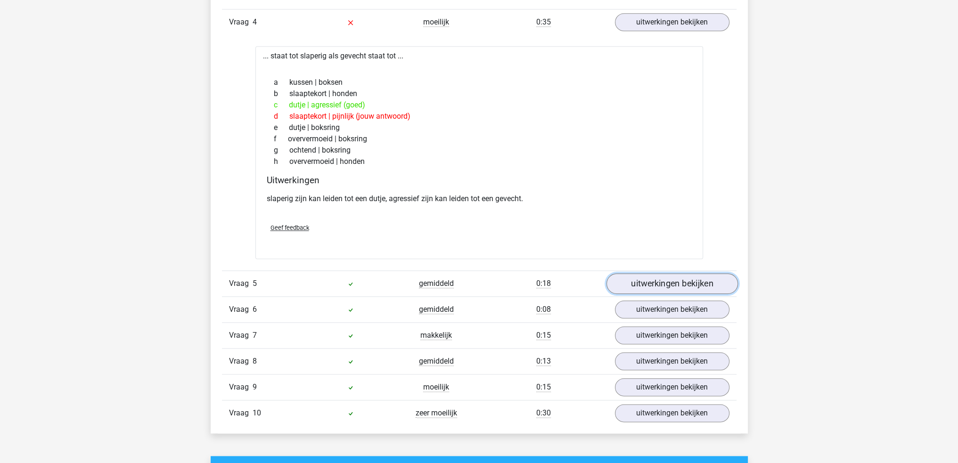
click at [677, 287] on link "uitwerkingen bekijken" at bounding box center [672, 283] width 132 height 21
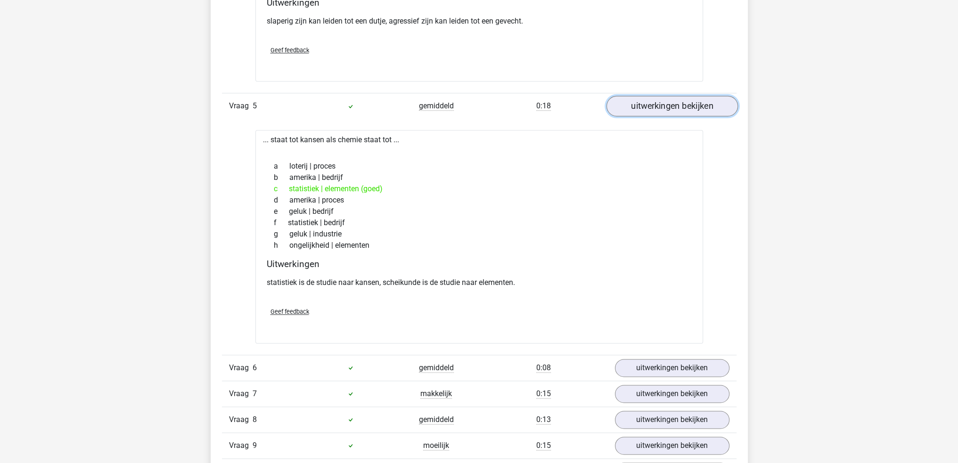
scroll to position [1650, 0]
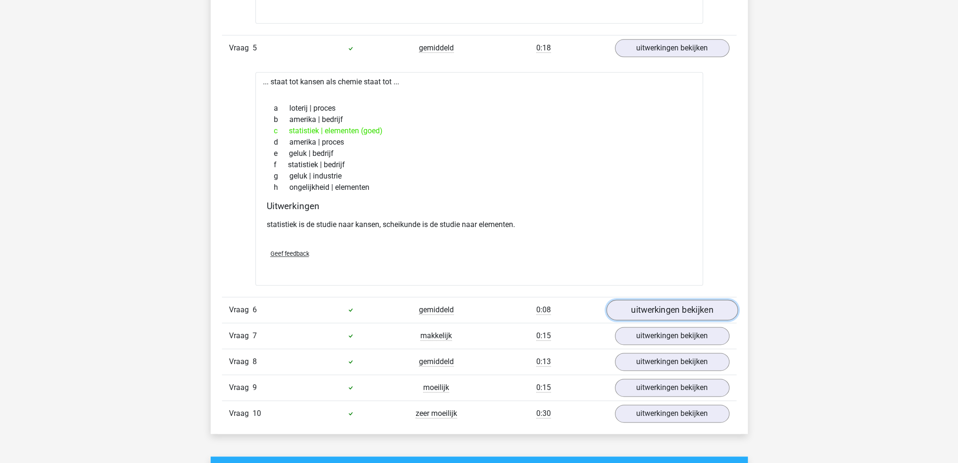
click at [681, 300] on link "uitwerkingen bekijken" at bounding box center [672, 310] width 132 height 21
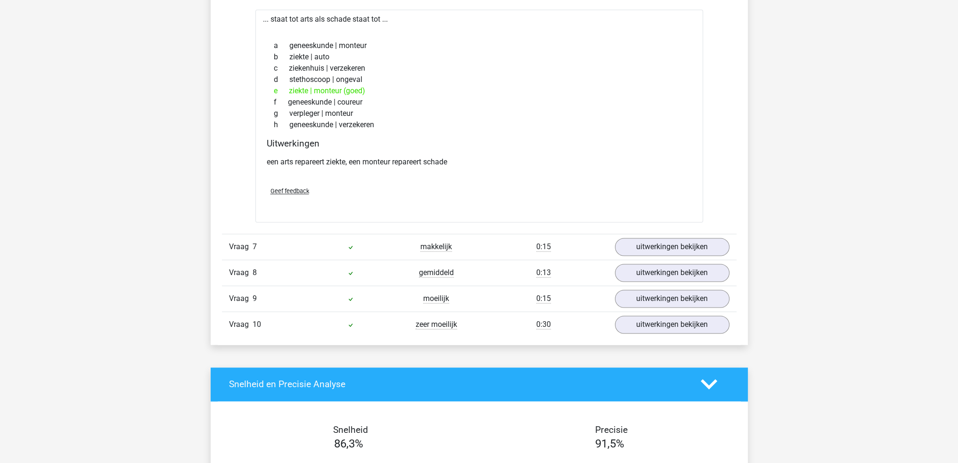
scroll to position [1980, 0]
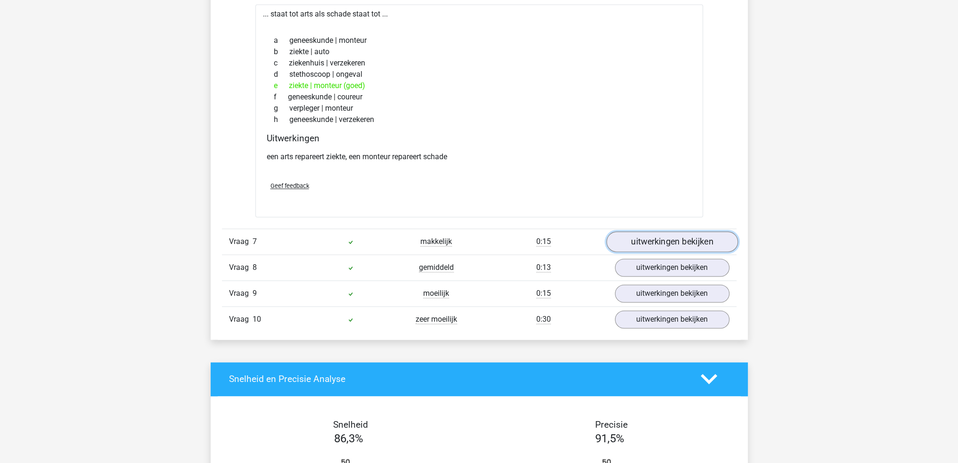
drag, startPoint x: 681, startPoint y: 300, endPoint x: 648, endPoint y: 235, distance: 73.0
click at [648, 235] on link "uitwerkingen bekijken" at bounding box center [672, 241] width 132 height 21
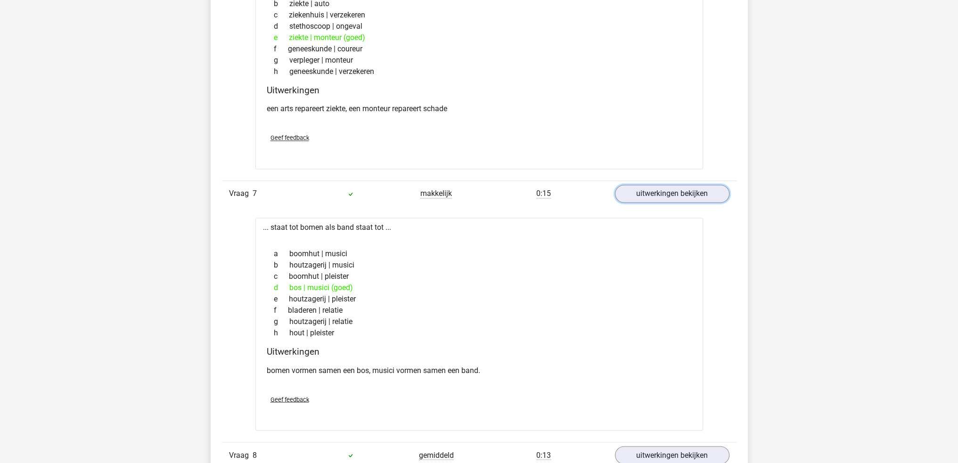
scroll to position [2169, 0]
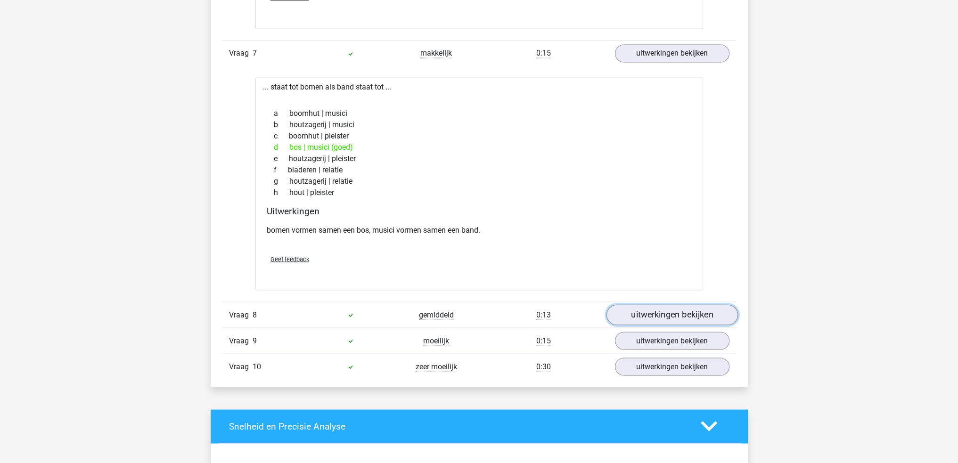
click at [635, 308] on link "uitwerkingen bekijken" at bounding box center [672, 315] width 132 height 21
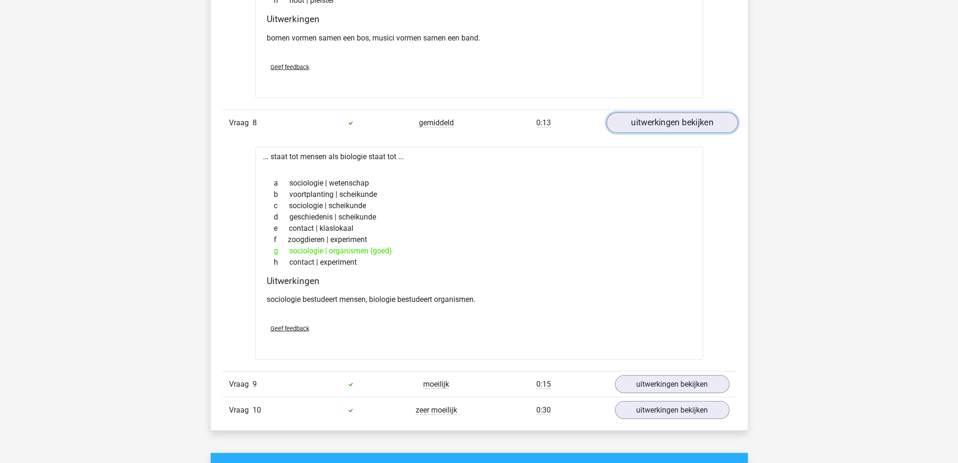
scroll to position [2404, 0]
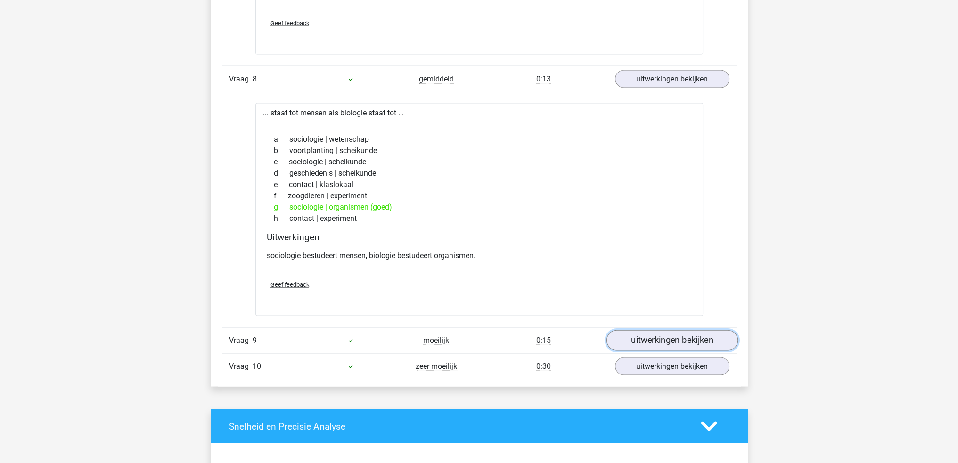
click at [641, 339] on link "uitwerkingen bekijken" at bounding box center [672, 340] width 132 height 21
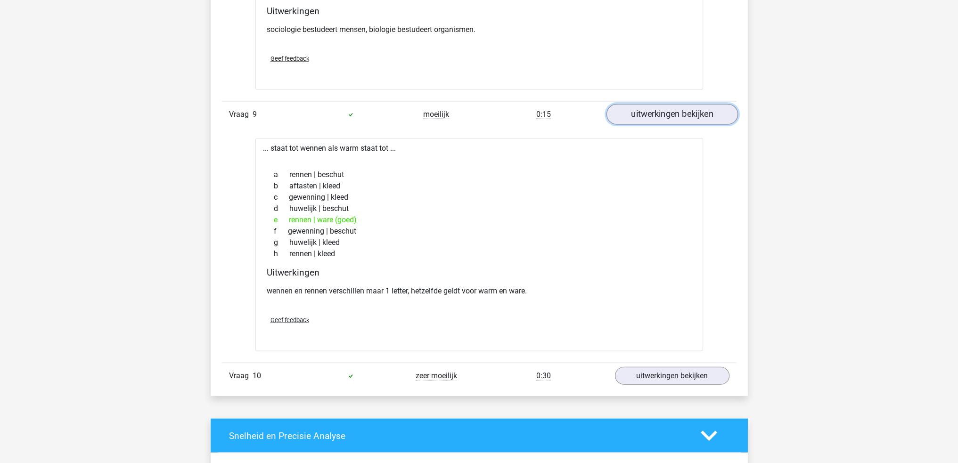
scroll to position [2640, 0]
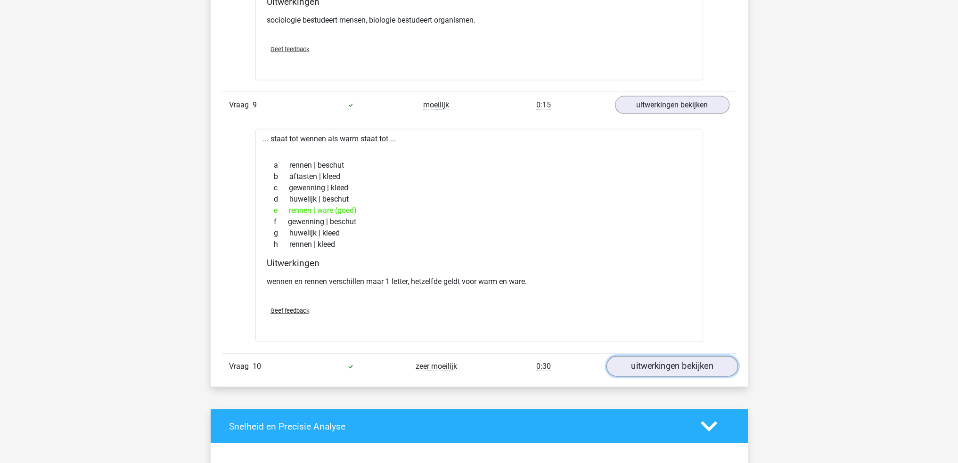
click at [669, 363] on link "uitwerkingen bekijken" at bounding box center [672, 367] width 132 height 21
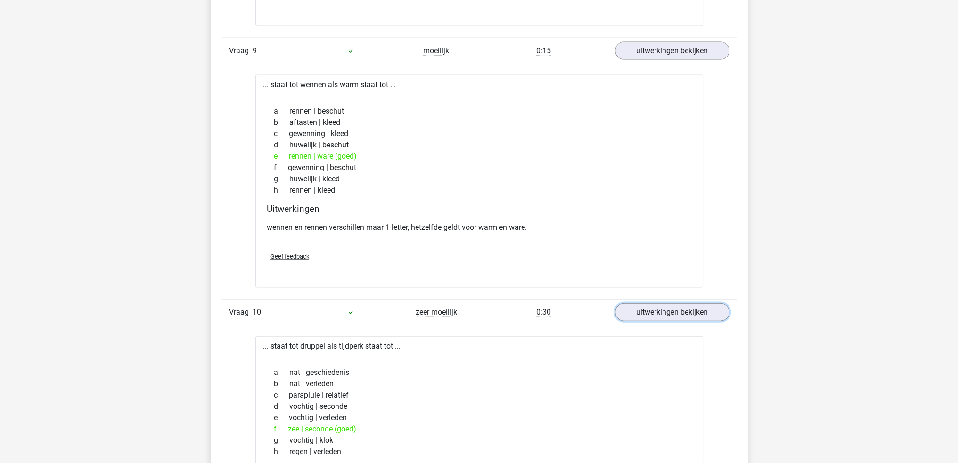
scroll to position [2593, 0]
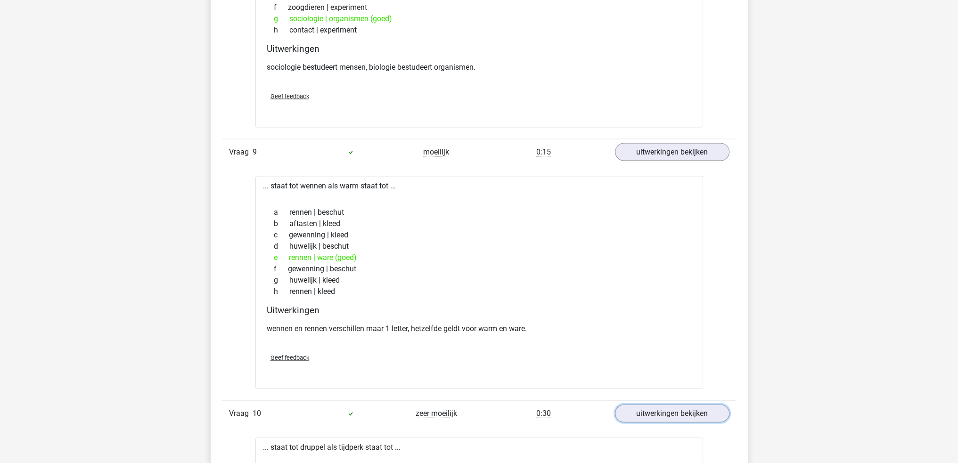
drag, startPoint x: 709, startPoint y: 401, endPoint x: 664, endPoint y: 177, distance: 228.9
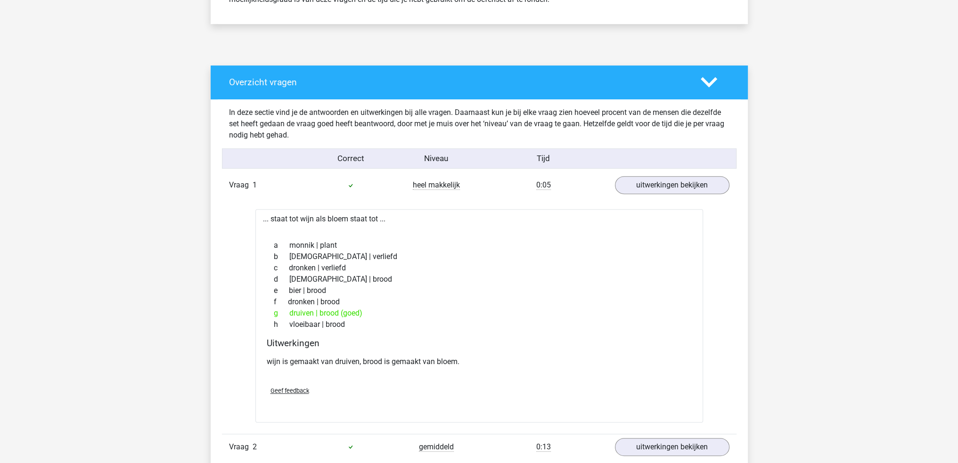
scroll to position [0, 0]
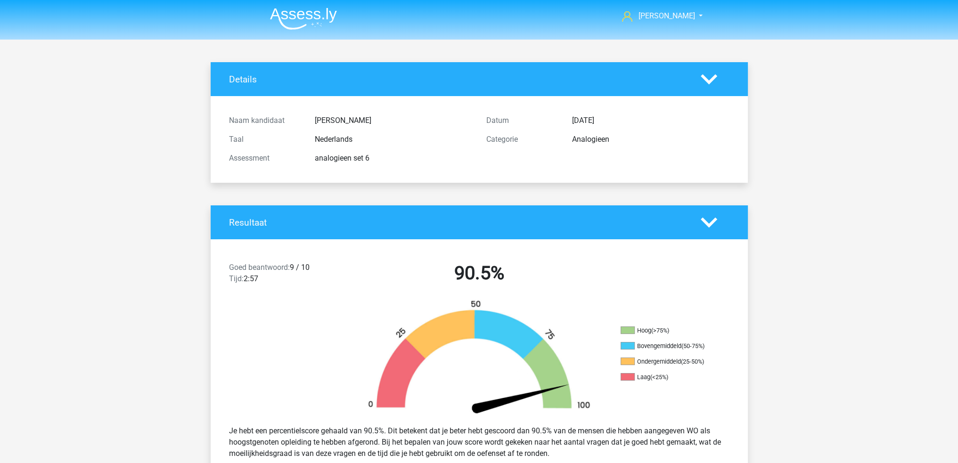
drag, startPoint x: 854, startPoint y: 367, endPoint x: 809, endPoint y: 132, distance: 239.5
click at [319, 32] on nav "maria koekoek fajellemeet+assessly@gmail.com" at bounding box center [480, 16] width 434 height 31
click at [313, 15] on img at bounding box center [303, 19] width 67 height 22
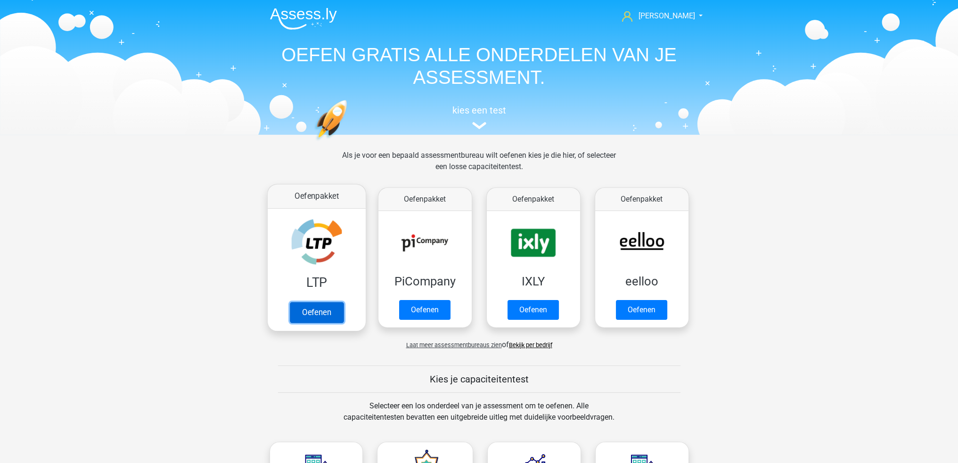
click at [343, 302] on link "Oefenen" at bounding box center [316, 312] width 54 height 21
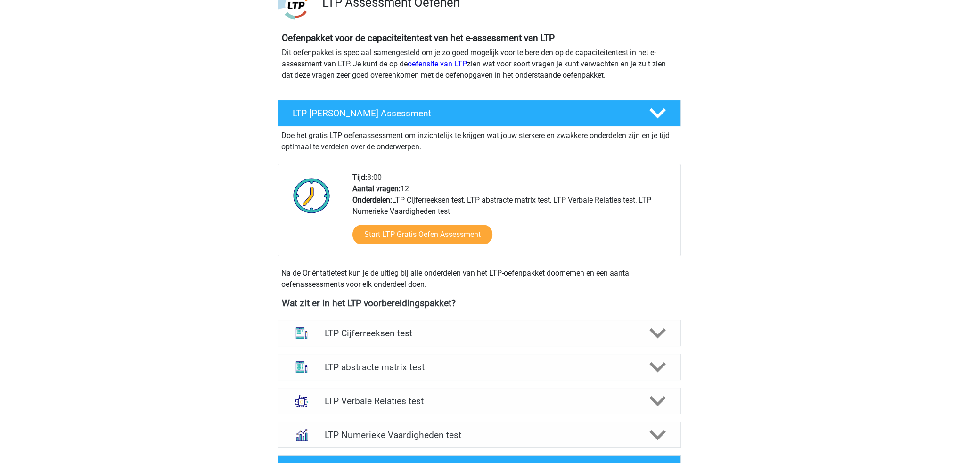
scroll to position [283, 0]
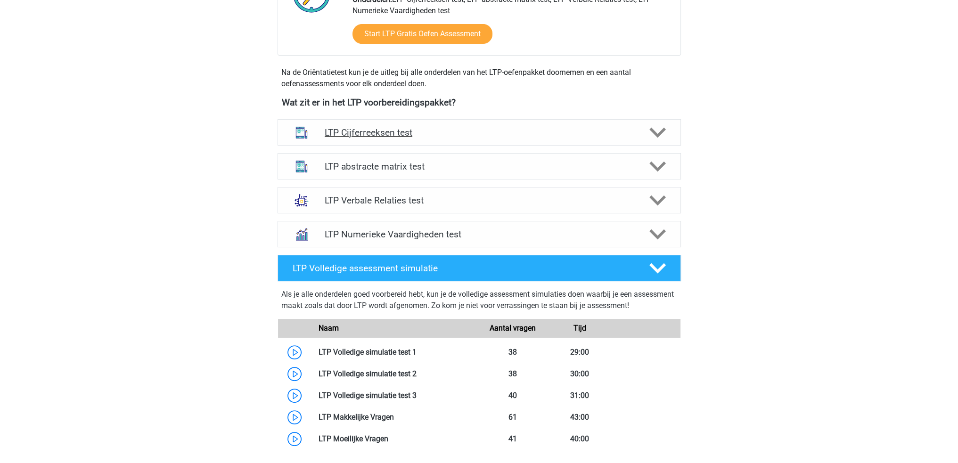
click at [385, 132] on h4 "LTP Cijferreeksen test" at bounding box center [479, 132] width 309 height 11
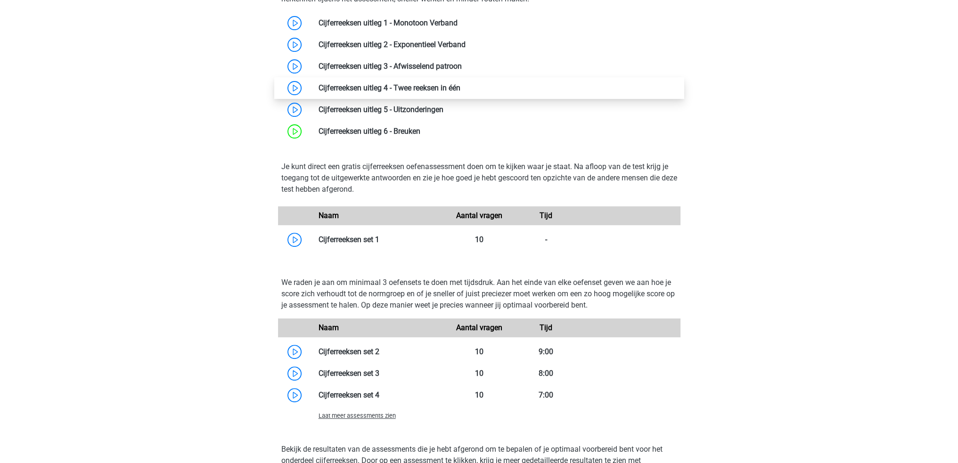
scroll to position [519, 0]
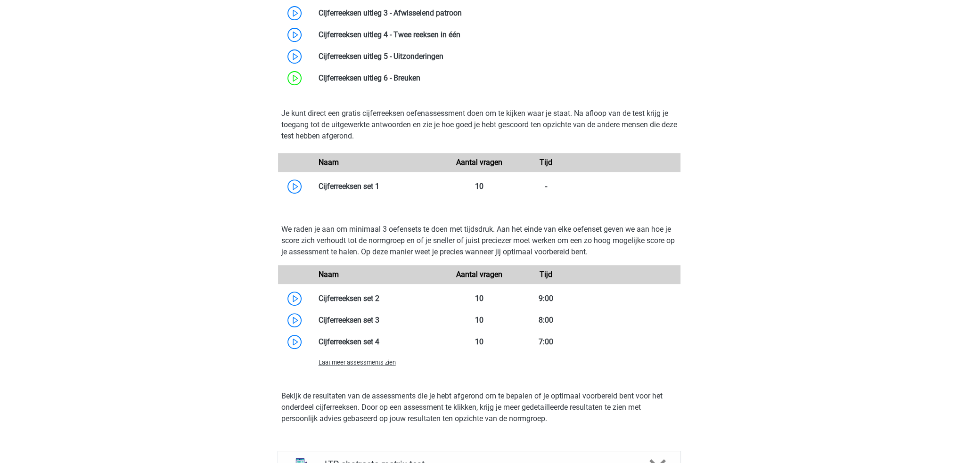
click at [360, 362] on span "Laat meer assessments zien" at bounding box center [357, 362] width 77 height 7
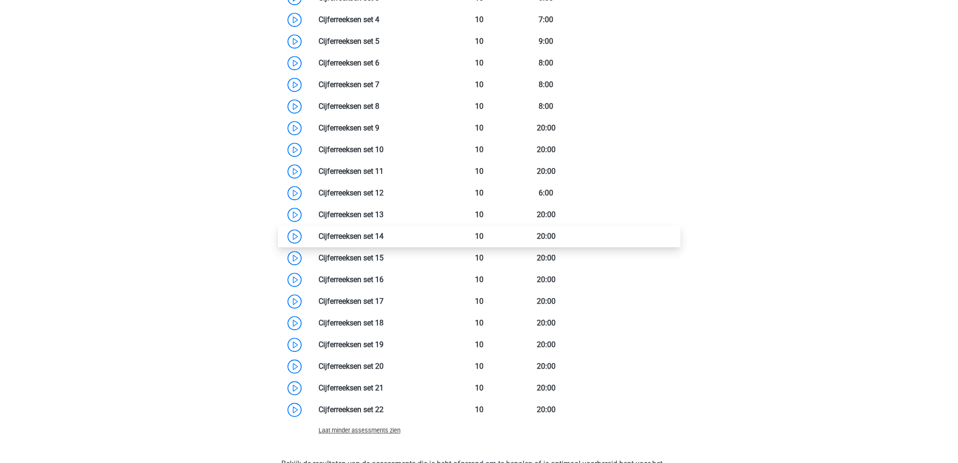
scroll to position [849, 0]
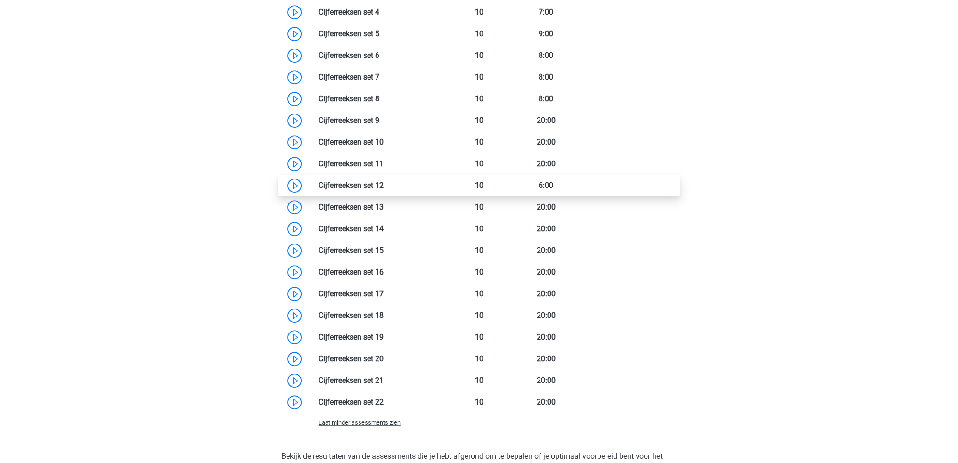
click at [384, 186] on link at bounding box center [384, 185] width 0 height 9
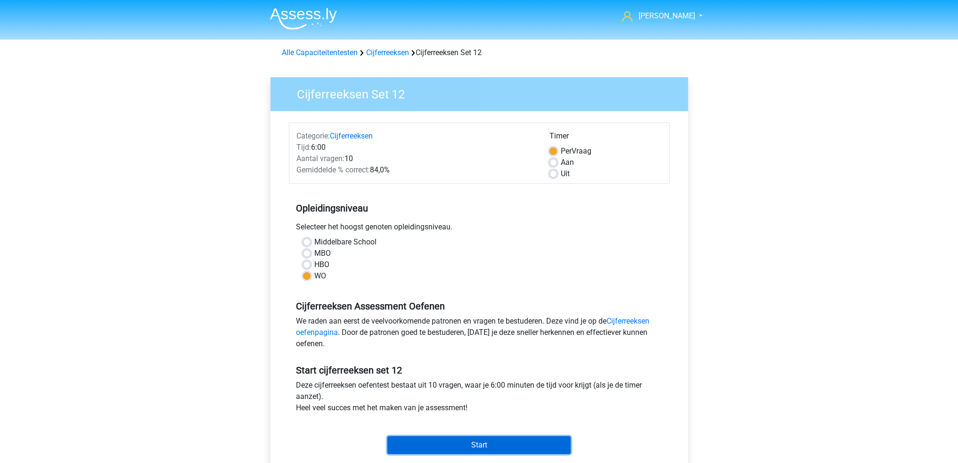
click at [456, 443] on input "Start" at bounding box center [479, 446] width 183 height 18
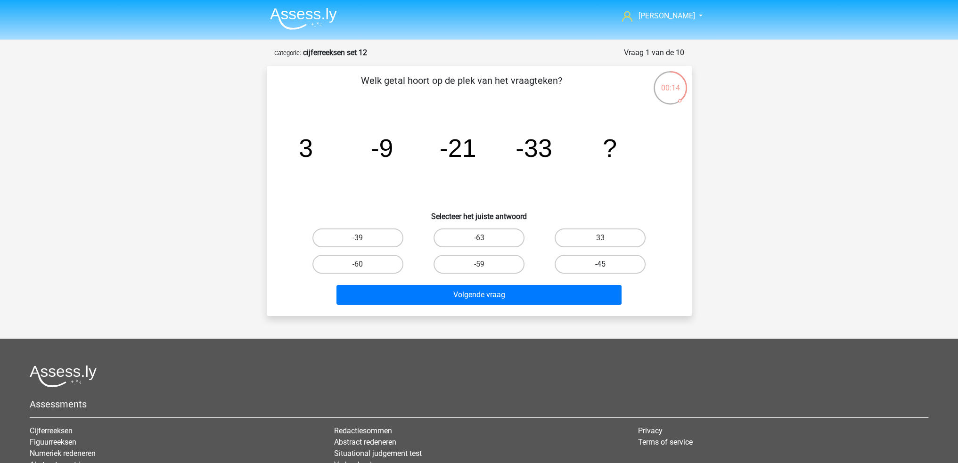
click at [580, 269] on label "-45" at bounding box center [600, 264] width 91 height 19
click at [601, 269] on input "-45" at bounding box center [604, 267] width 6 height 6
radio input "true"
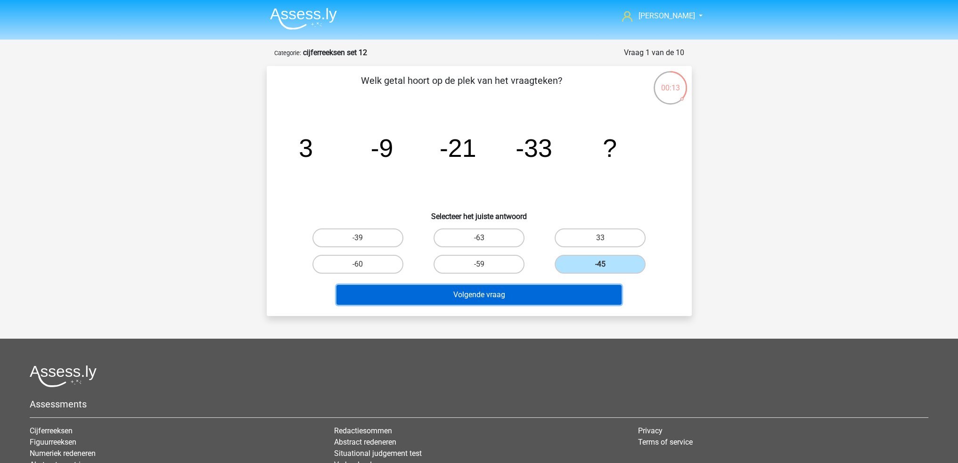
click at [575, 294] on button "Volgende vraag" at bounding box center [479, 295] width 285 height 20
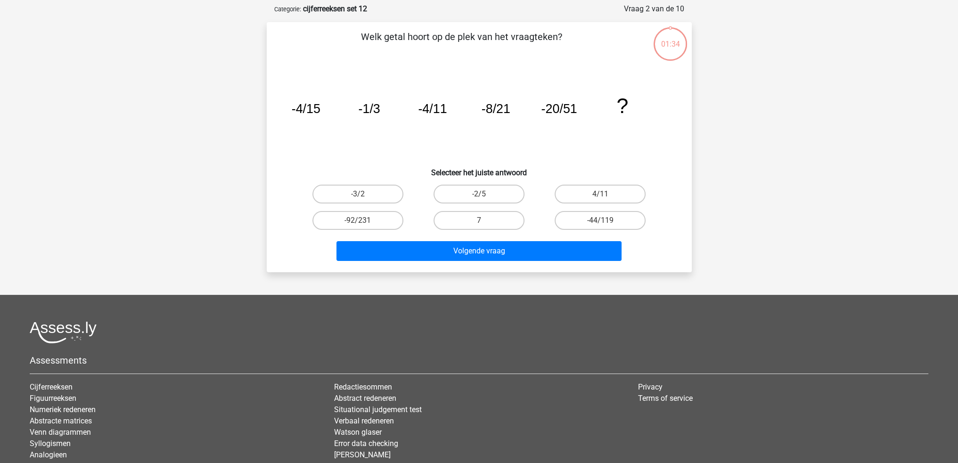
scroll to position [47, 0]
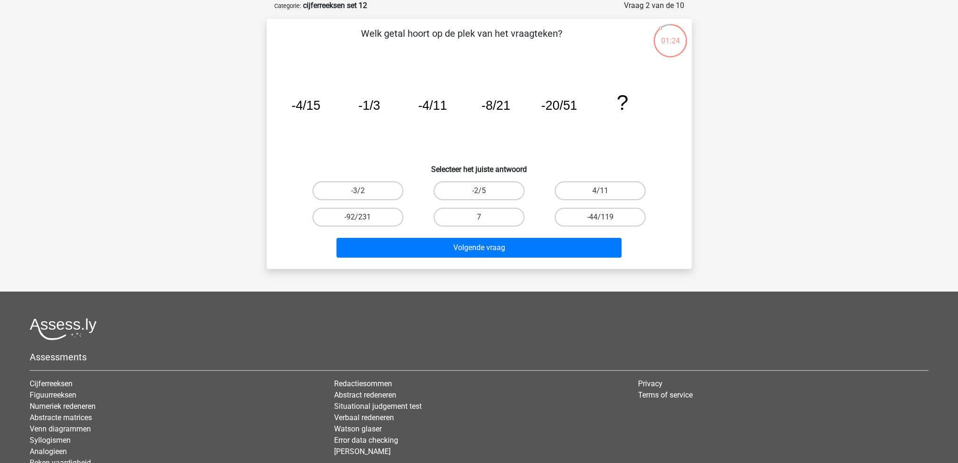
drag, startPoint x: 595, startPoint y: 248, endPoint x: 580, endPoint y: 284, distance: 38.5
click at [580, 284] on div "maria koekoek fajellemeet+assessly@gmail.com Nederlands English" at bounding box center [479, 247] width 958 height 588
click at [628, 213] on label "-44/119" at bounding box center [600, 217] width 91 height 19
click at [607, 217] on input "-44/119" at bounding box center [604, 220] width 6 height 6
radio input "true"
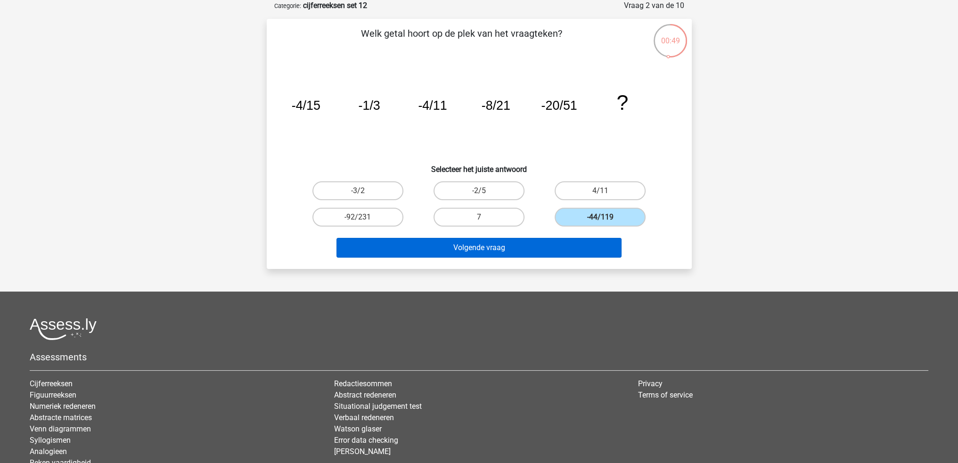
click at [611, 238] on div "Volgende vraag" at bounding box center [479, 246] width 395 height 31
click at [613, 244] on button "Volgende vraag" at bounding box center [479, 248] width 285 height 20
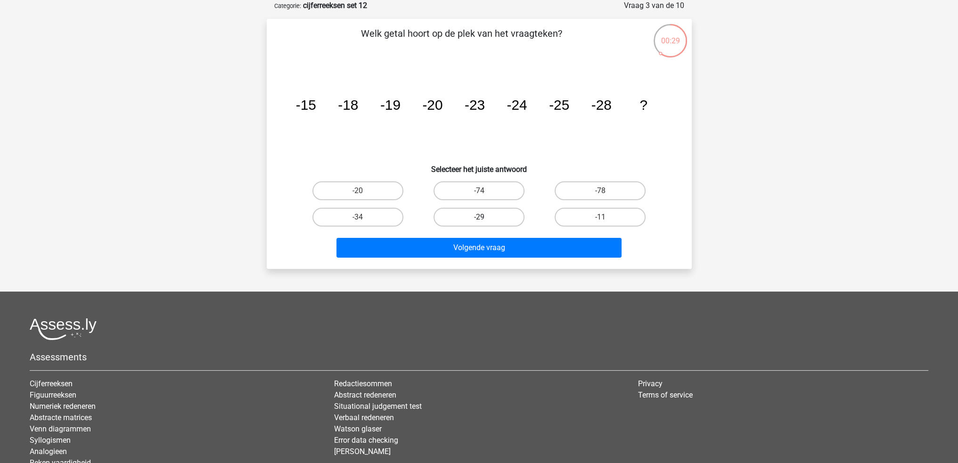
click at [451, 212] on label "-29" at bounding box center [479, 217] width 91 height 19
click at [479, 217] on input "-29" at bounding box center [482, 220] width 6 height 6
radio input "true"
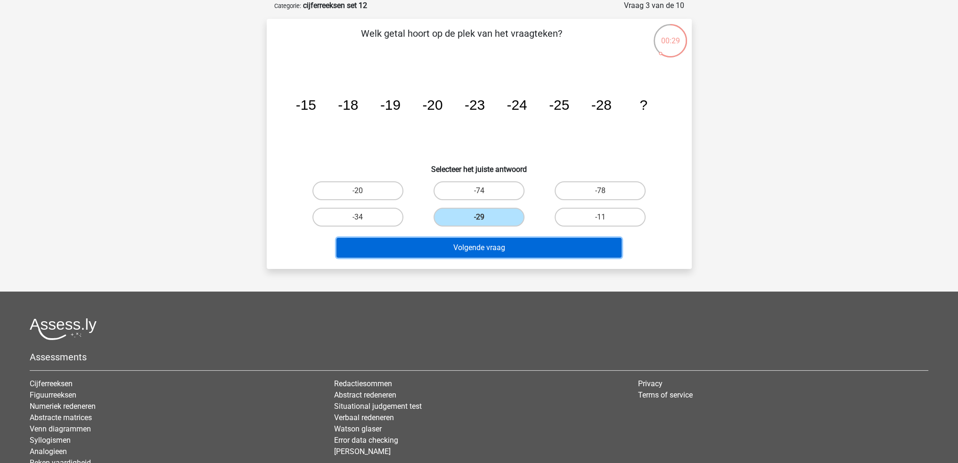
click at [470, 239] on button "Volgende vraag" at bounding box center [479, 248] width 285 height 20
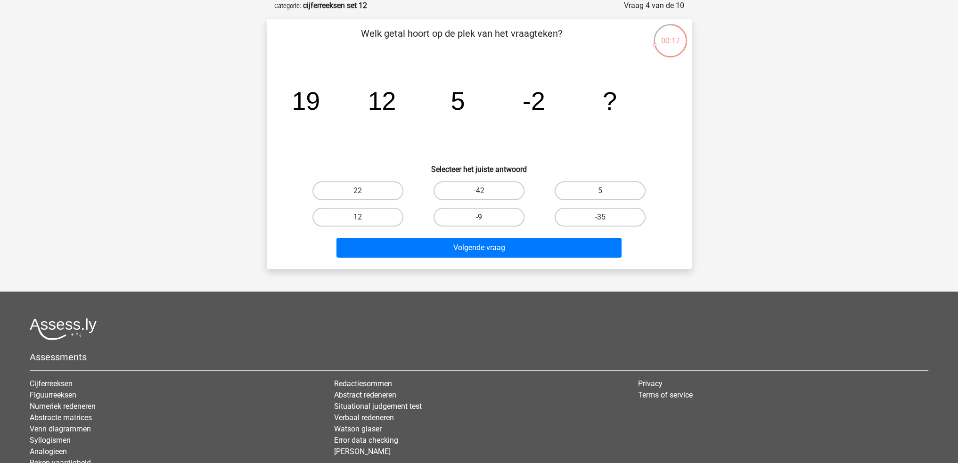
click at [483, 210] on label "-9" at bounding box center [479, 217] width 91 height 19
click at [483, 217] on input "-9" at bounding box center [482, 220] width 6 height 6
radio input "true"
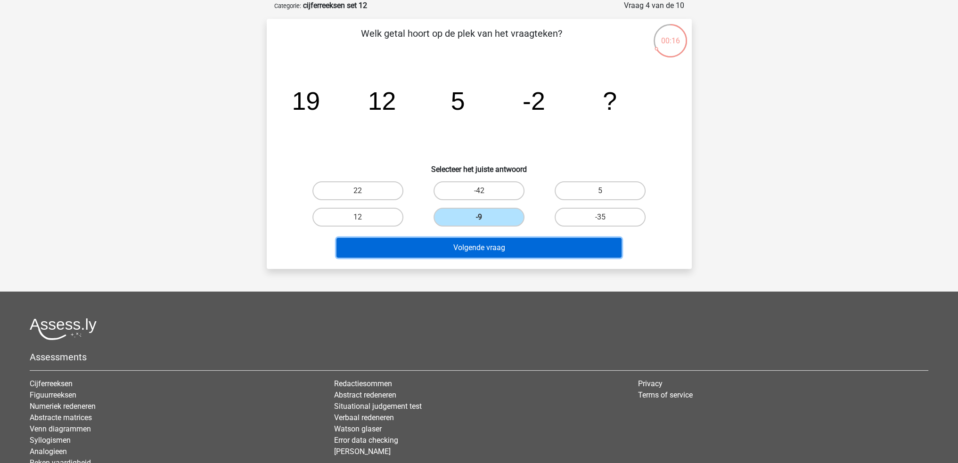
click at [488, 247] on button "Volgende vraag" at bounding box center [479, 248] width 285 height 20
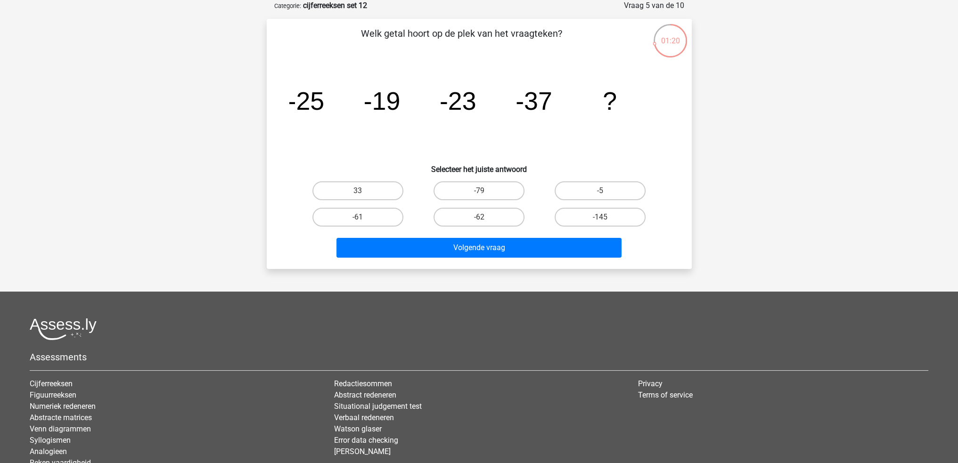
drag, startPoint x: 491, startPoint y: 107, endPoint x: 447, endPoint y: 119, distance: 45.1
click at [447, 119] on icon "image/svg+xml -25 -19 -23 -37 ?" at bounding box center [479, 109] width 380 height 95
click at [369, 222] on label "-61" at bounding box center [358, 217] width 91 height 19
click at [364, 222] on input "-61" at bounding box center [361, 220] width 6 height 6
radio input "true"
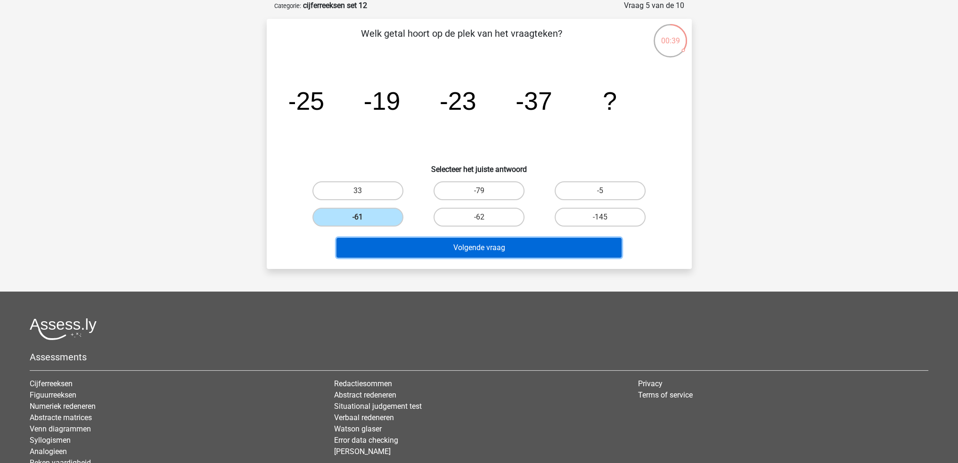
click at [403, 256] on button "Volgende vraag" at bounding box center [479, 248] width 285 height 20
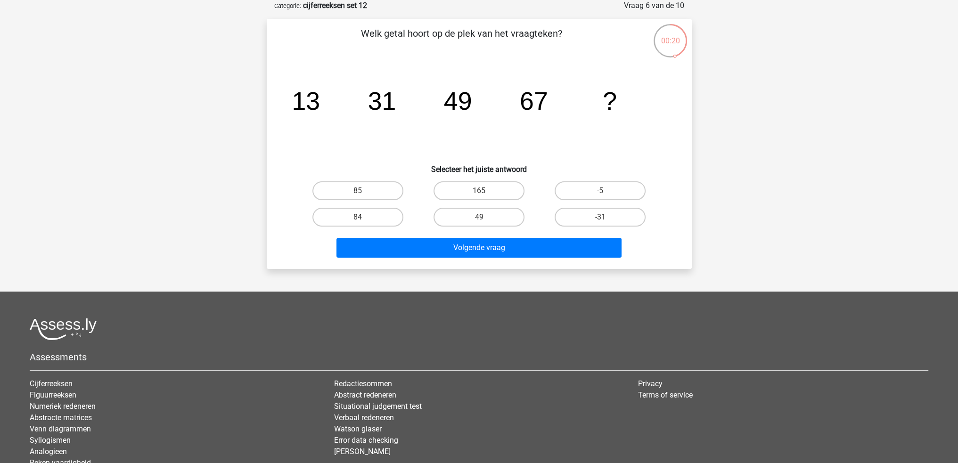
click at [358, 194] on input "85" at bounding box center [361, 194] width 6 height 6
radio input "true"
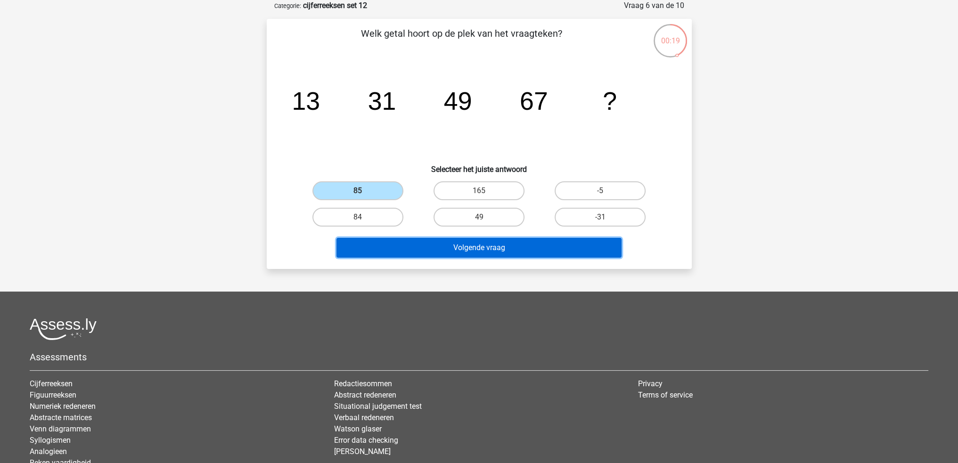
click at [400, 246] on button "Volgende vraag" at bounding box center [479, 248] width 285 height 20
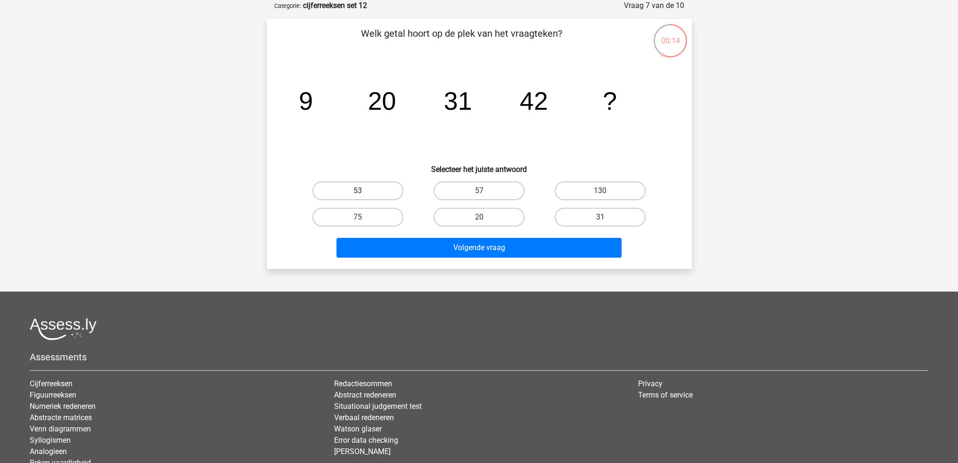
click at [379, 194] on label "53" at bounding box center [358, 191] width 91 height 19
click at [364, 194] on input "53" at bounding box center [361, 194] width 6 height 6
radio input "true"
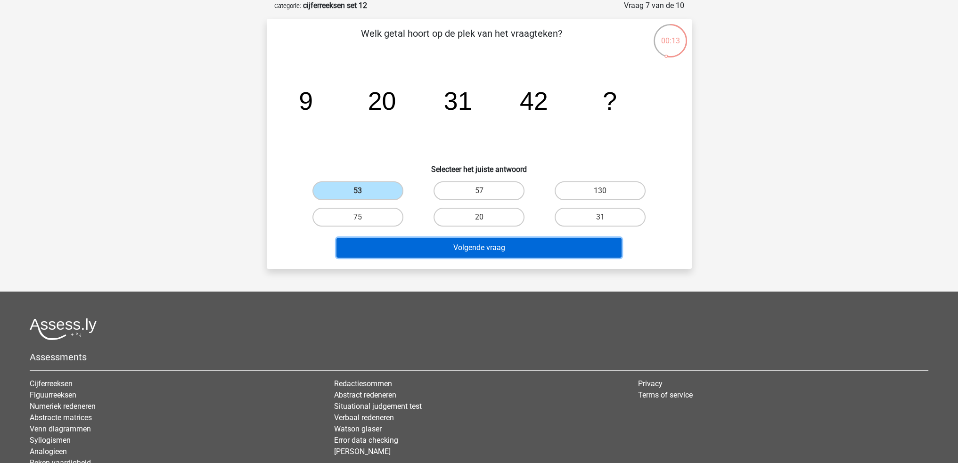
click at [402, 248] on button "Volgende vraag" at bounding box center [479, 248] width 285 height 20
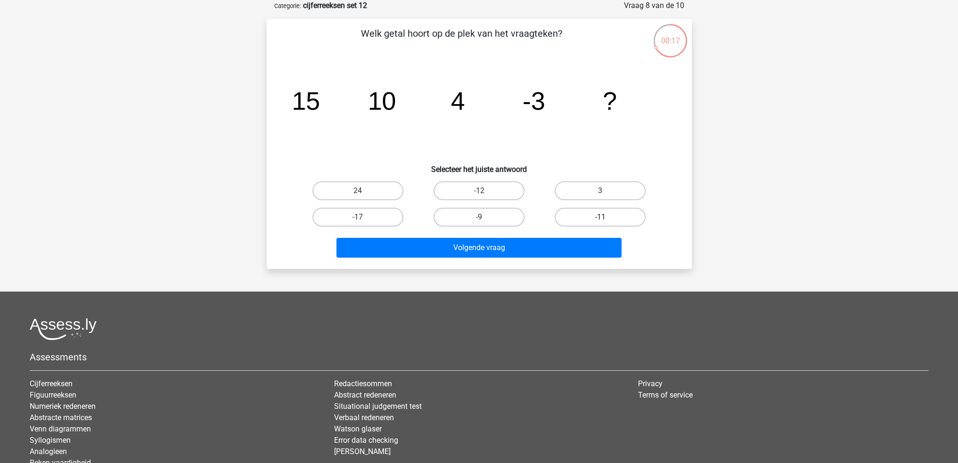
click at [570, 221] on label "-11" at bounding box center [600, 217] width 91 height 19
click at [601, 221] on input "-11" at bounding box center [604, 220] width 6 height 6
radio input "true"
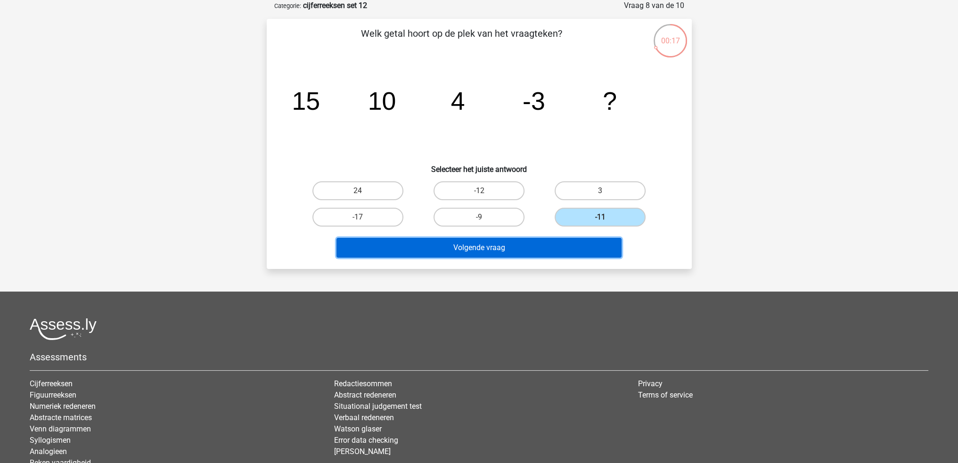
click at [565, 250] on button "Volgende vraag" at bounding box center [479, 248] width 285 height 20
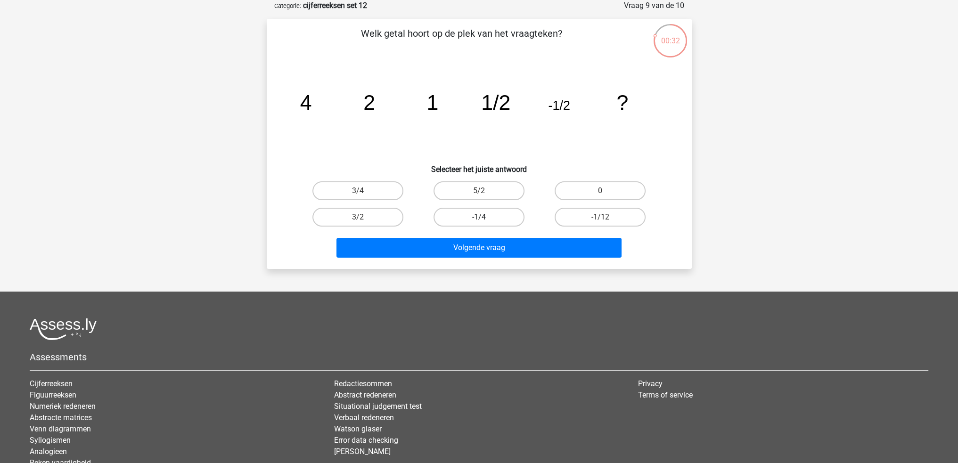
click at [509, 221] on label "-1/4" at bounding box center [479, 217] width 91 height 19
click at [485, 221] on input "-1/4" at bounding box center [482, 220] width 6 height 6
radio input "true"
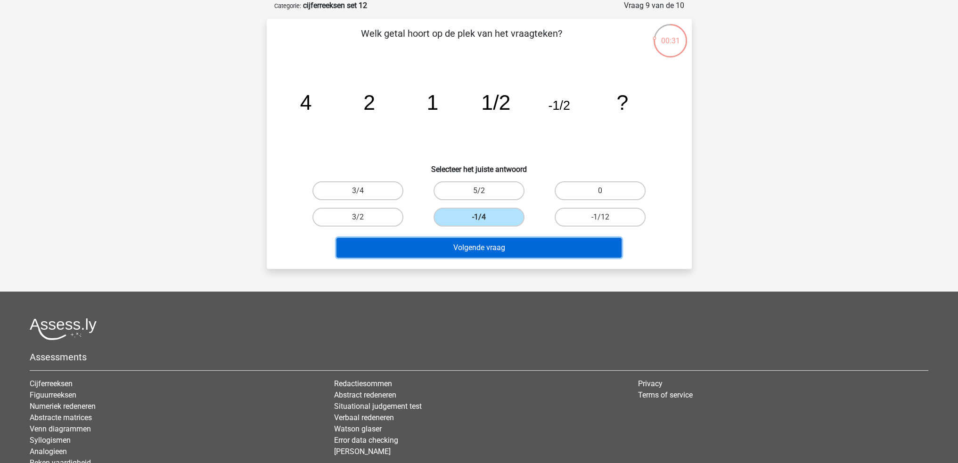
click at [505, 256] on button "Volgende vraag" at bounding box center [479, 248] width 285 height 20
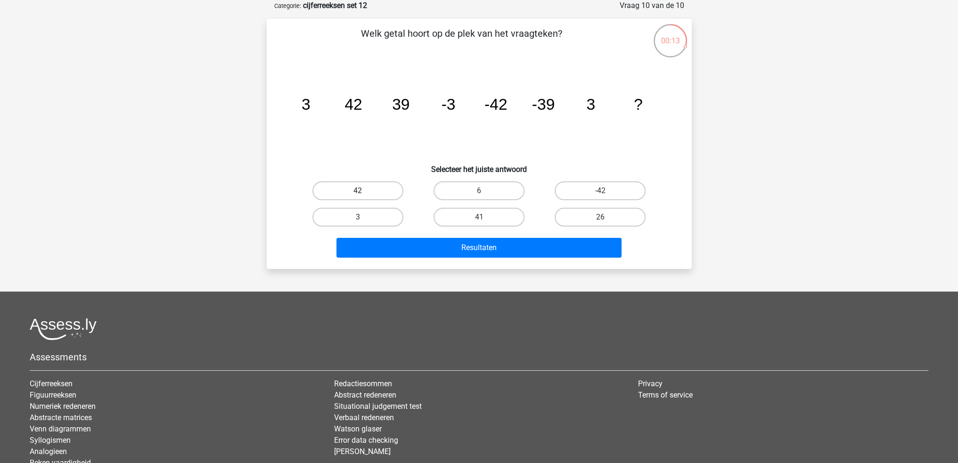
click at [380, 189] on label "42" at bounding box center [358, 191] width 91 height 19
click at [364, 191] on input "42" at bounding box center [361, 194] width 6 height 6
radio input "true"
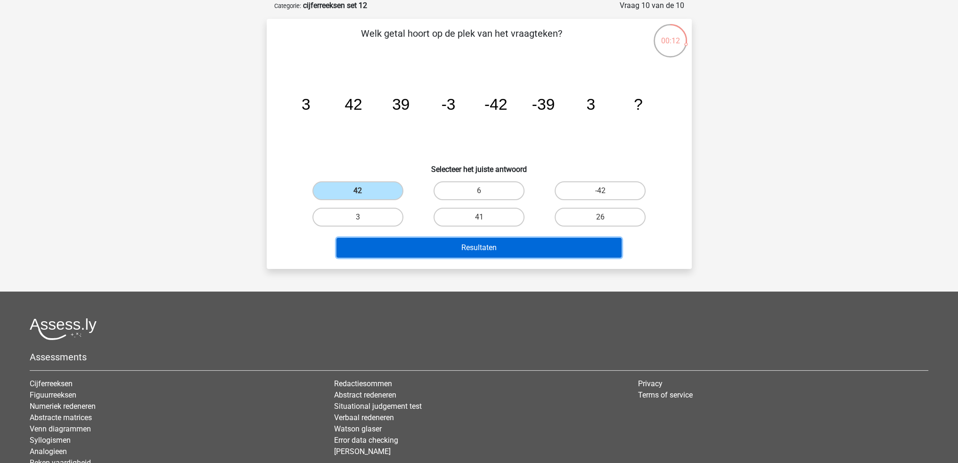
click at [399, 242] on button "Resultaten" at bounding box center [479, 248] width 285 height 20
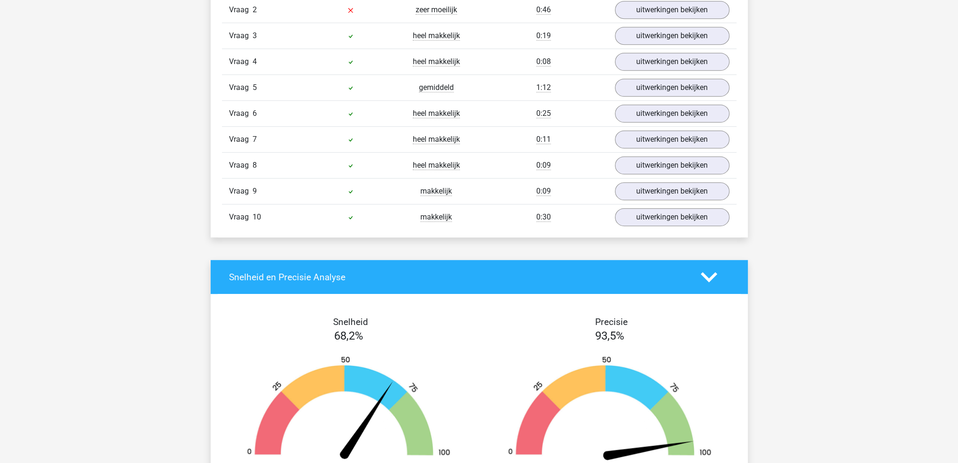
scroll to position [566, 0]
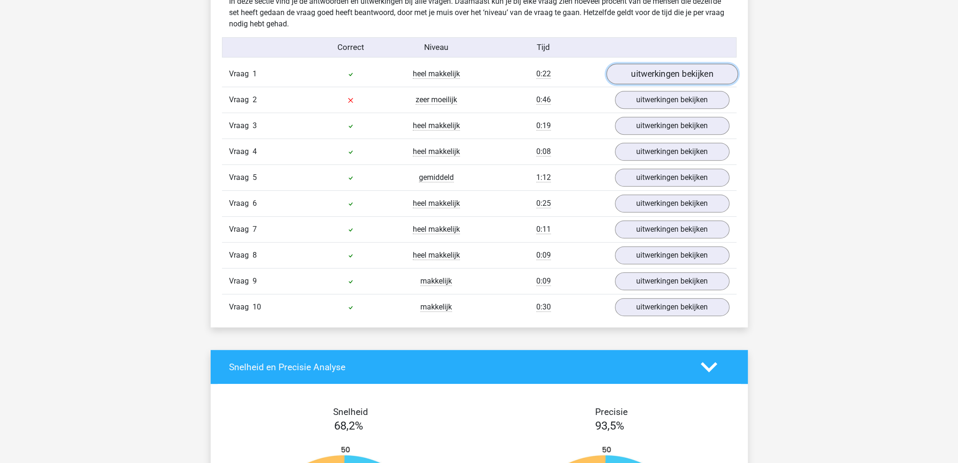
click at [655, 74] on link "uitwerkingen bekijken" at bounding box center [672, 74] width 132 height 21
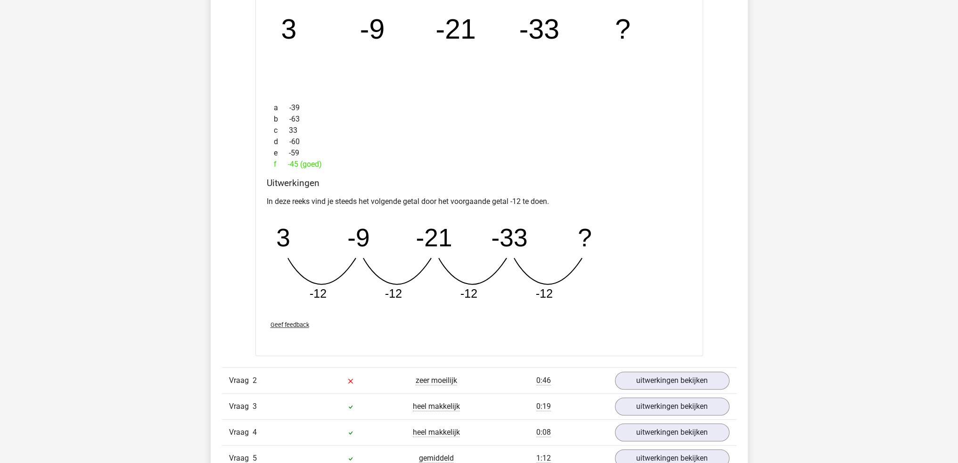
scroll to position [754, 0]
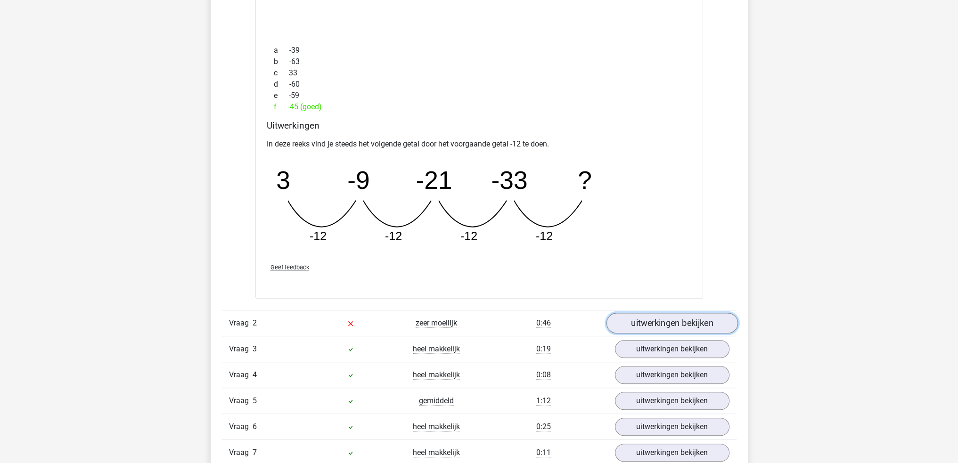
drag, startPoint x: 646, startPoint y: 78, endPoint x: 647, endPoint y: 324, distance: 246.1
click at [647, 324] on link "uitwerkingen bekijken" at bounding box center [672, 323] width 132 height 21
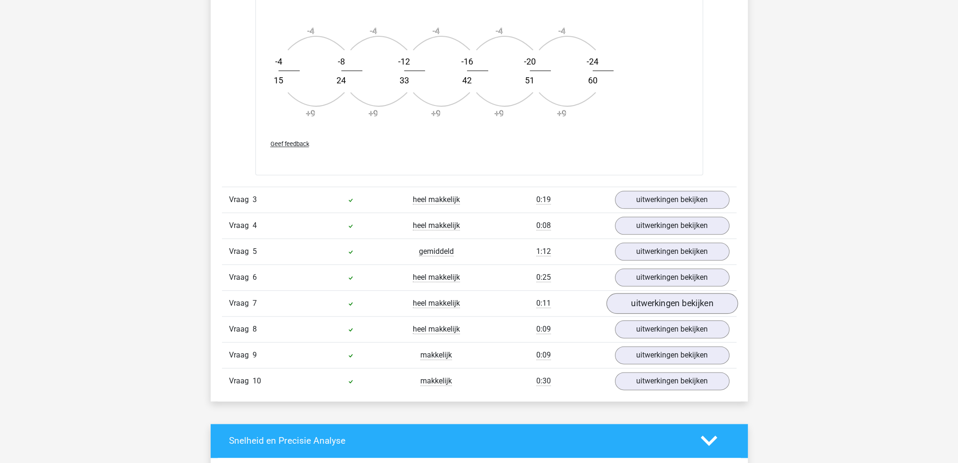
scroll to position [1509, 0]
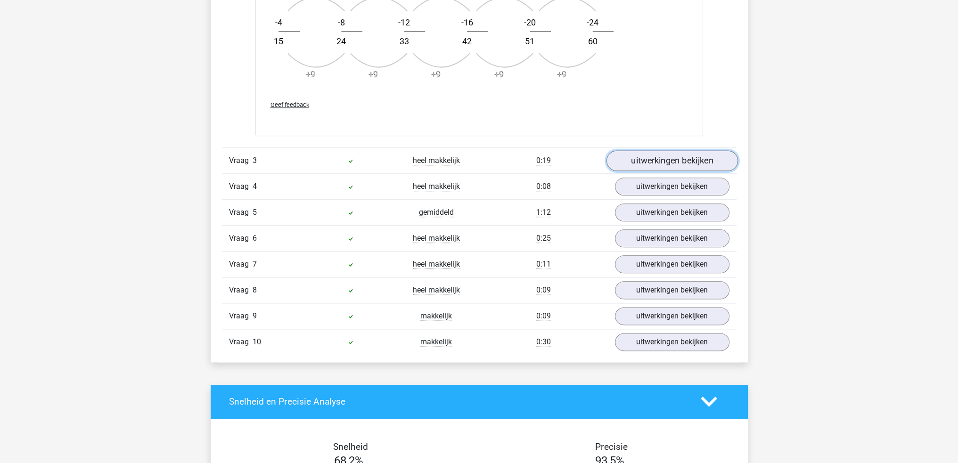
click at [701, 158] on link "uitwerkingen bekijken" at bounding box center [672, 160] width 132 height 21
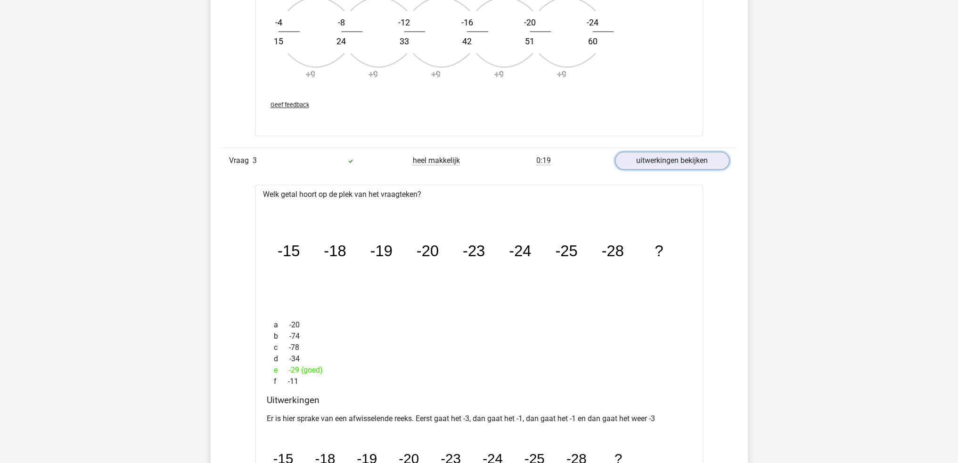
scroll to position [1744, 0]
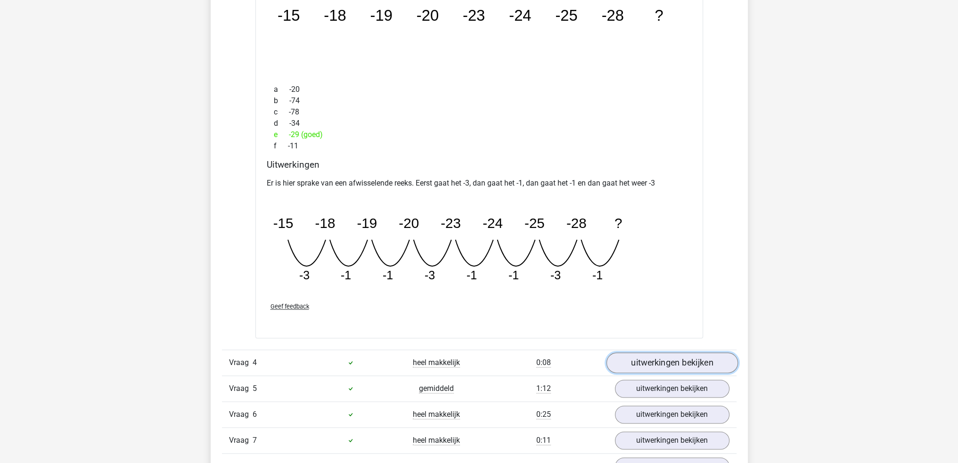
click at [654, 354] on link "uitwerkingen bekijken" at bounding box center [672, 363] width 132 height 21
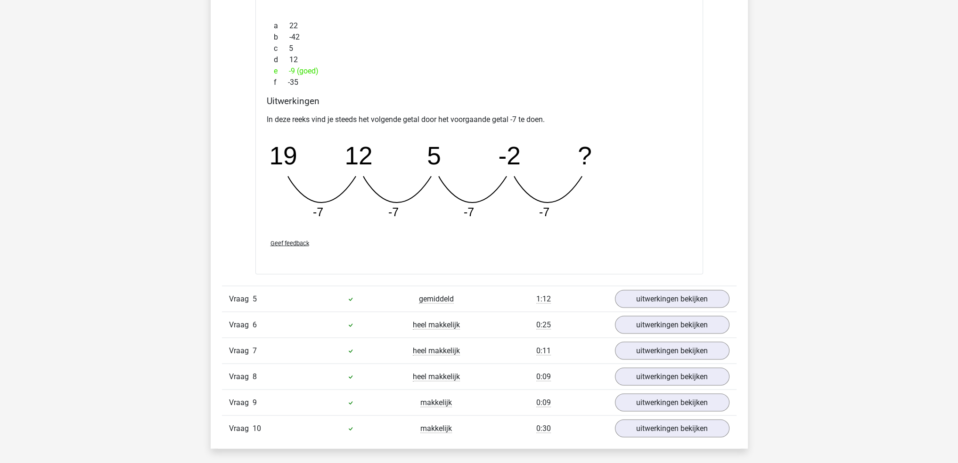
scroll to position [2263, 0]
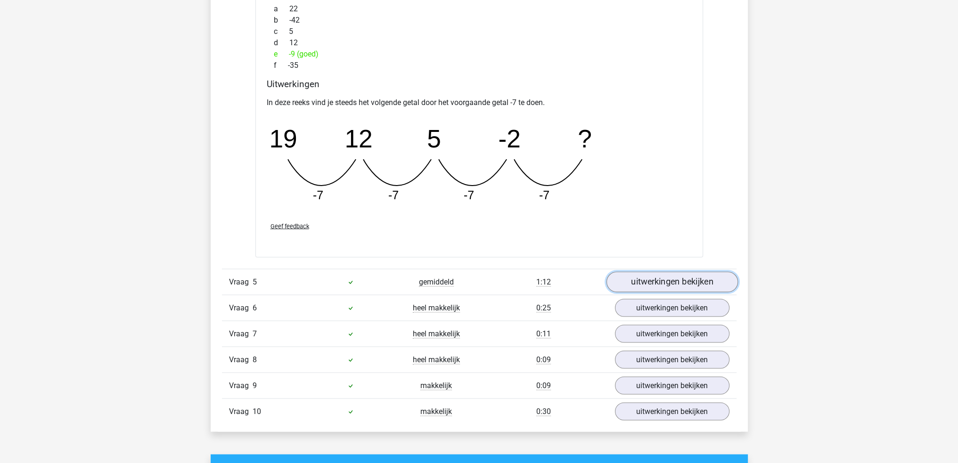
click at [679, 279] on link "uitwerkingen bekijken" at bounding box center [672, 282] width 132 height 21
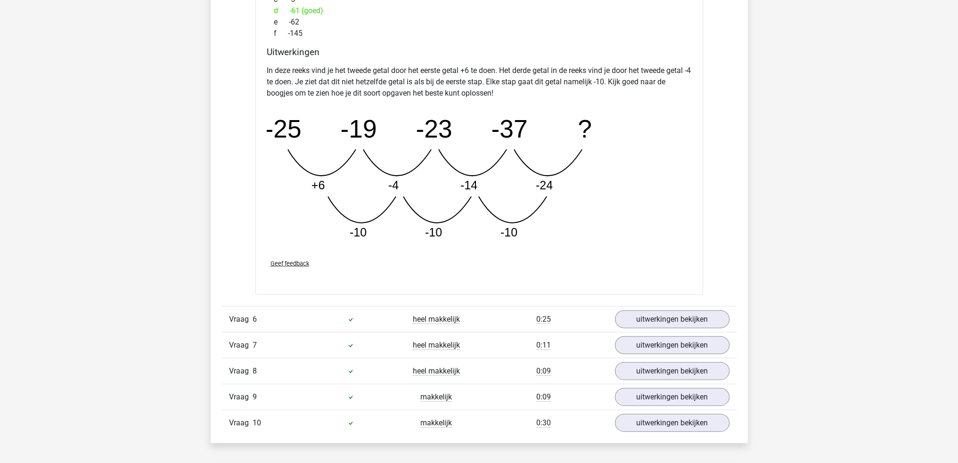
scroll to position [2734, 0]
click at [664, 322] on link "uitwerkingen bekijken" at bounding box center [672, 318] width 132 height 21
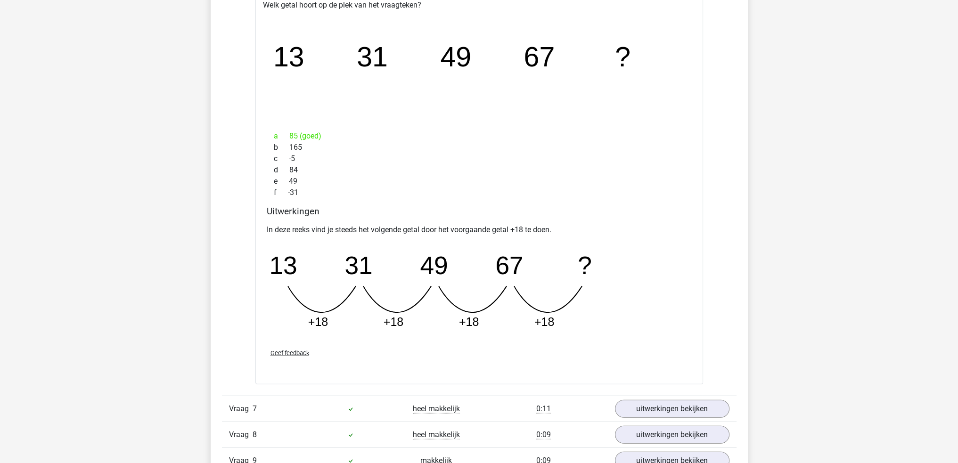
scroll to position [3206, 0]
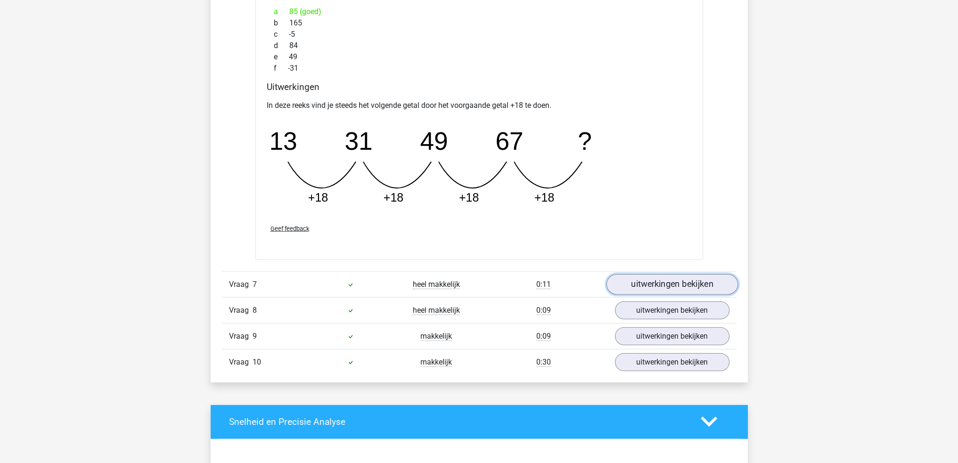
click at [658, 281] on link "uitwerkingen bekijken" at bounding box center [672, 284] width 132 height 21
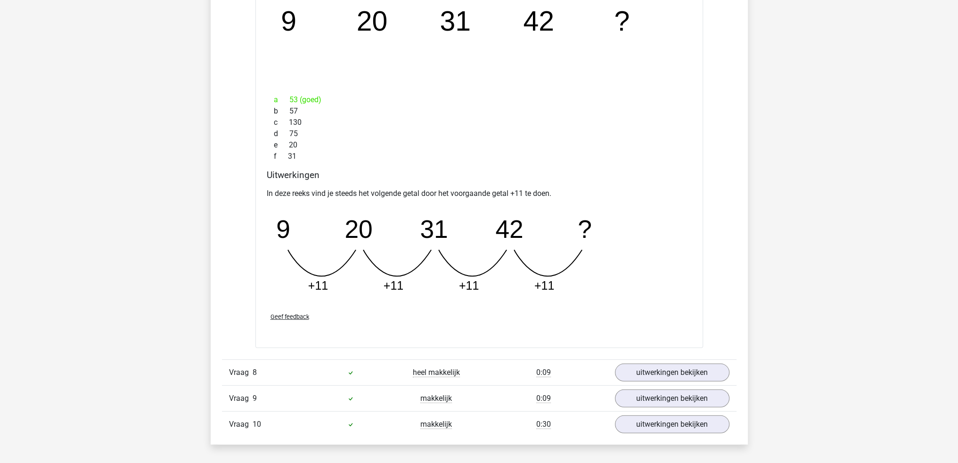
scroll to position [3677, 0]
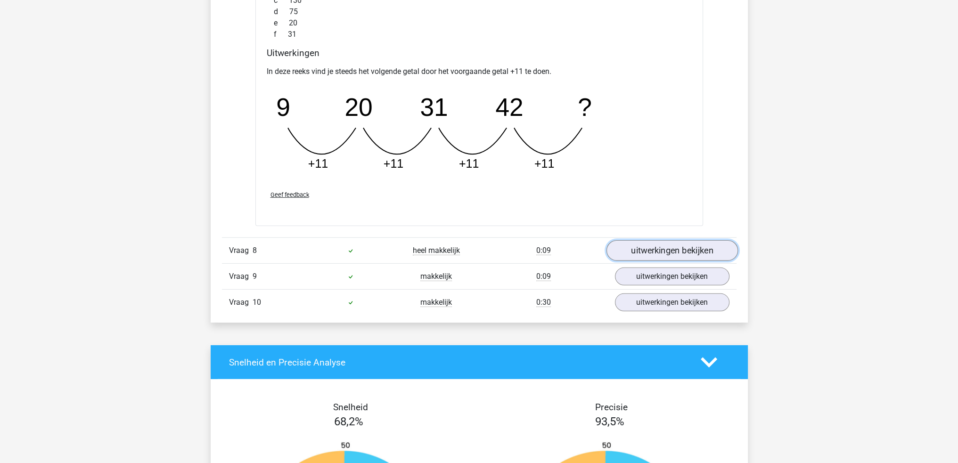
click at [661, 254] on link "uitwerkingen bekijken" at bounding box center [672, 251] width 132 height 21
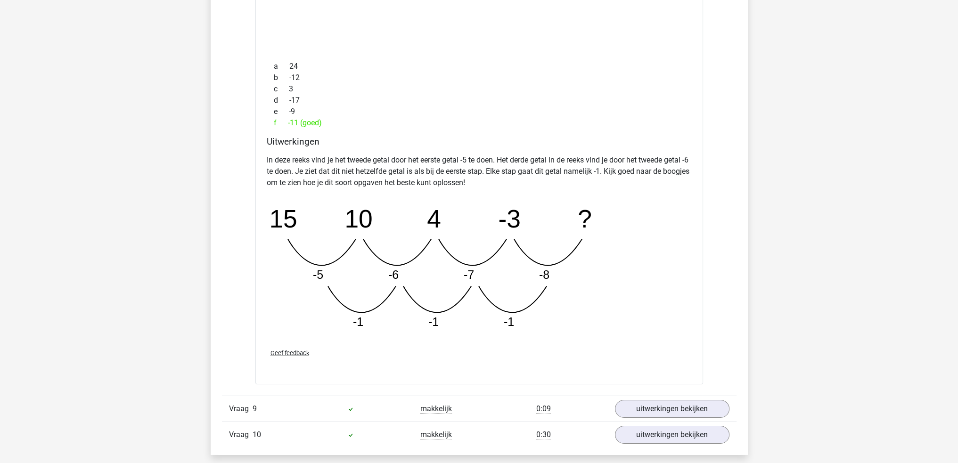
scroll to position [4196, 0]
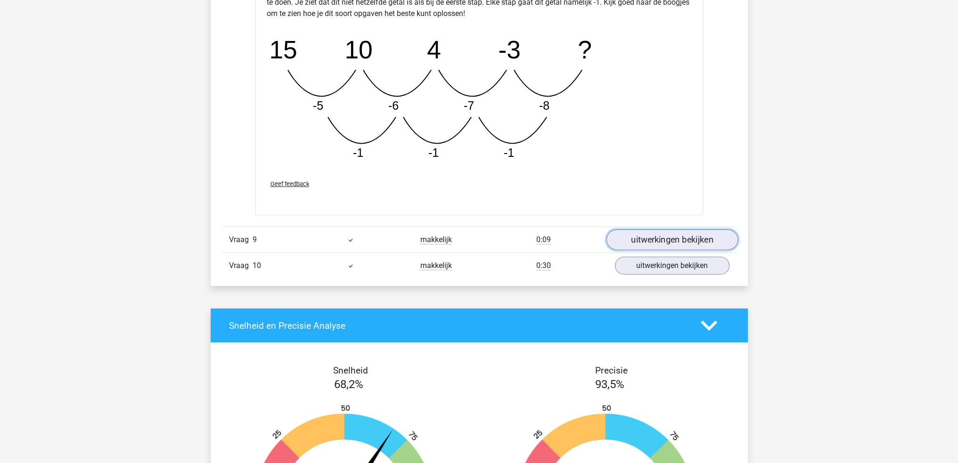
click at [664, 237] on link "uitwerkingen bekijken" at bounding box center [672, 240] width 132 height 21
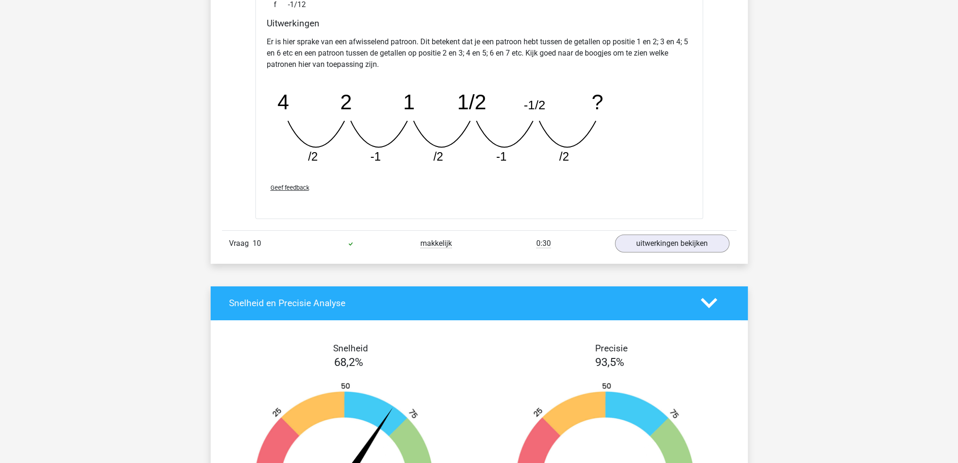
scroll to position [4667, 0]
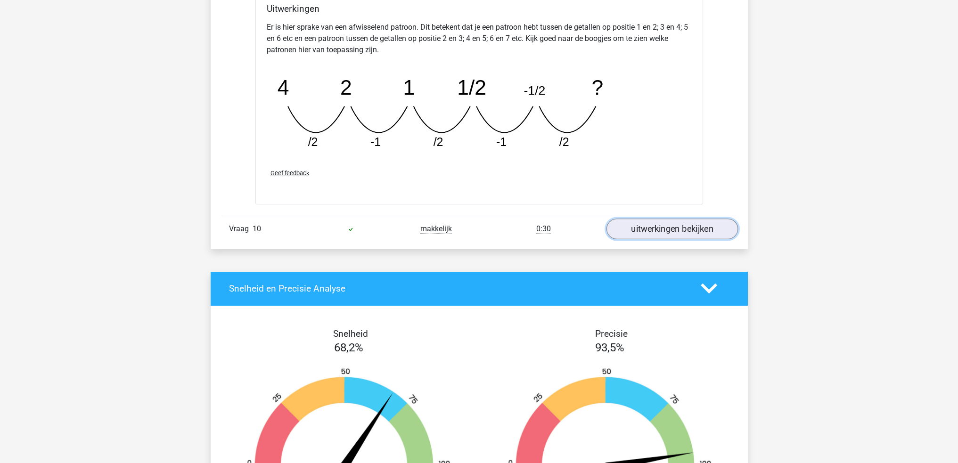
click at [675, 230] on link "uitwerkingen bekijken" at bounding box center [672, 229] width 132 height 21
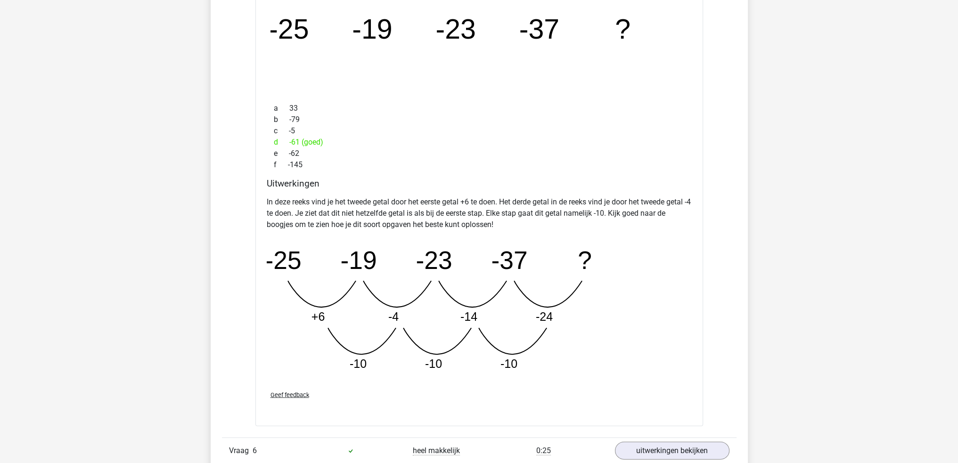
scroll to position [2546, 0]
